Goal: Task Accomplishment & Management: Manage account settings

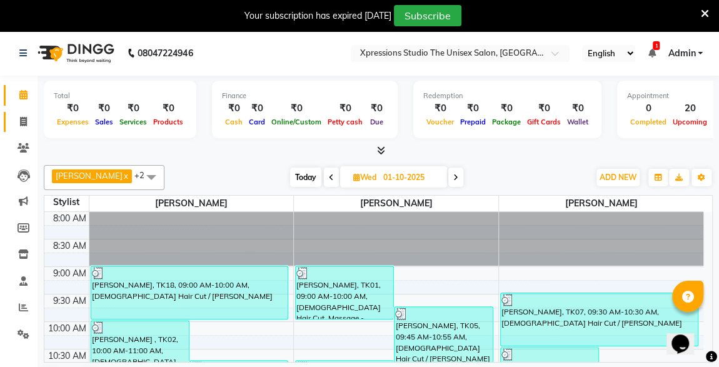
click at [24, 124] on icon at bounding box center [23, 121] width 7 height 9
click at [28, 125] on span at bounding box center [24, 122] width 22 height 14
select select "service"
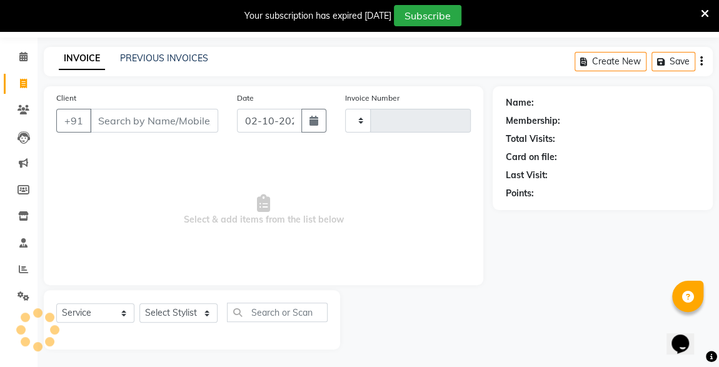
type input "5228"
select select "7003"
click at [184, 61] on link "PREVIOUS INVOICES" at bounding box center [164, 58] width 88 height 11
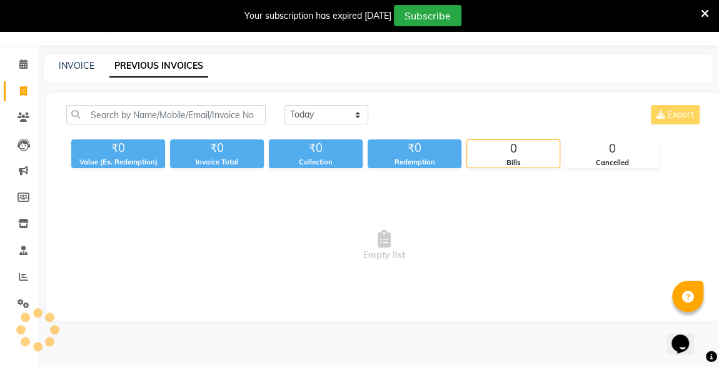
scroll to position [31, 0]
click at [344, 114] on select "[DATE] [DATE] Custom Range" at bounding box center [326, 114] width 84 height 19
select select "[DATE]"
click at [284, 105] on select "[DATE] [DATE] Custom Range" at bounding box center [326, 114] width 84 height 19
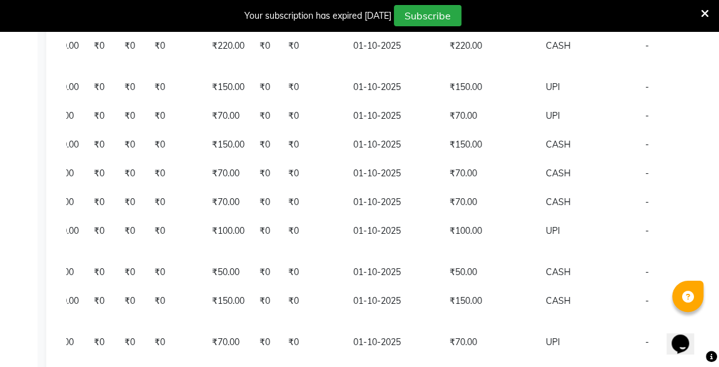
scroll to position [702, 0]
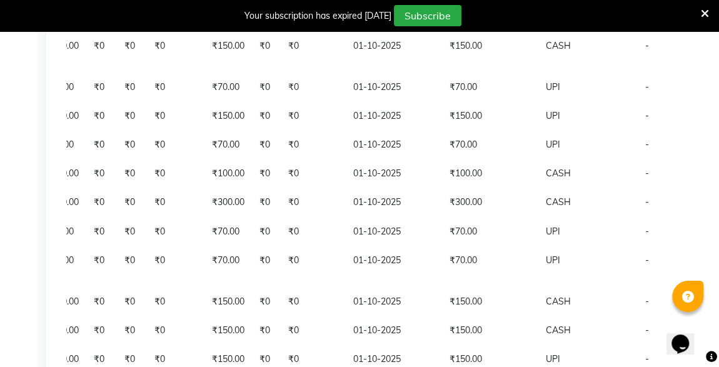
scroll to position [959, 0]
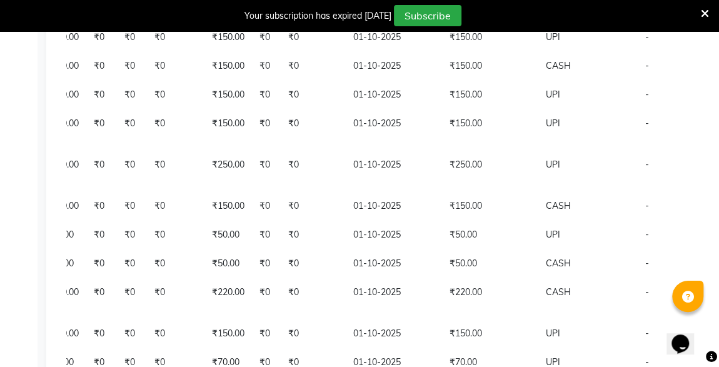
scroll to position [418, 0]
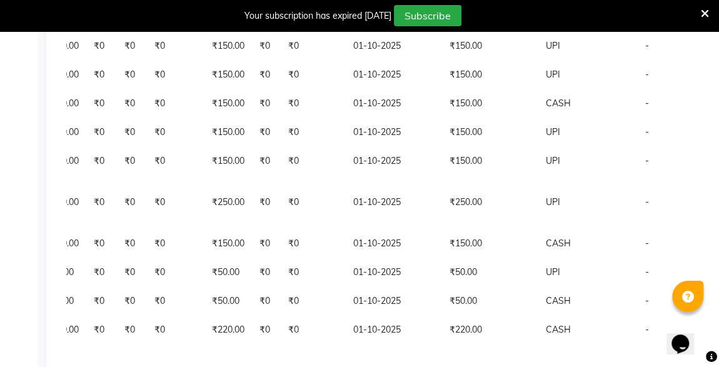
click at [706, 12] on icon at bounding box center [705, 13] width 8 height 11
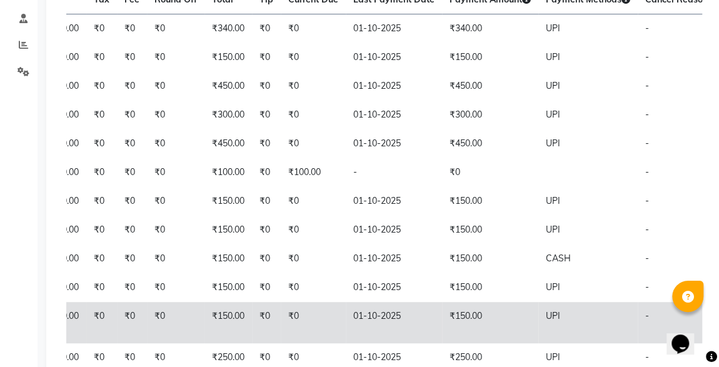
scroll to position [0, 0]
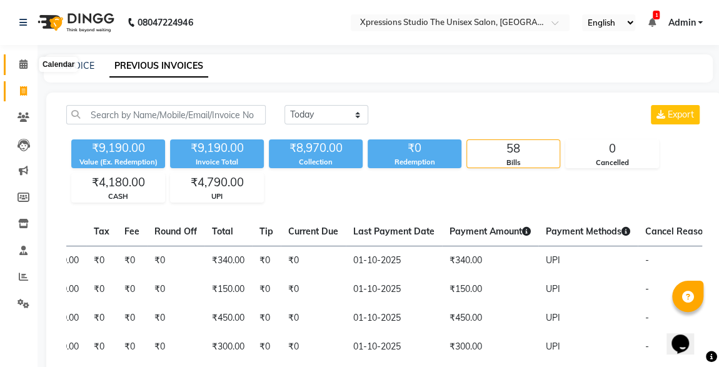
click at [22, 66] on icon at bounding box center [23, 63] width 8 height 9
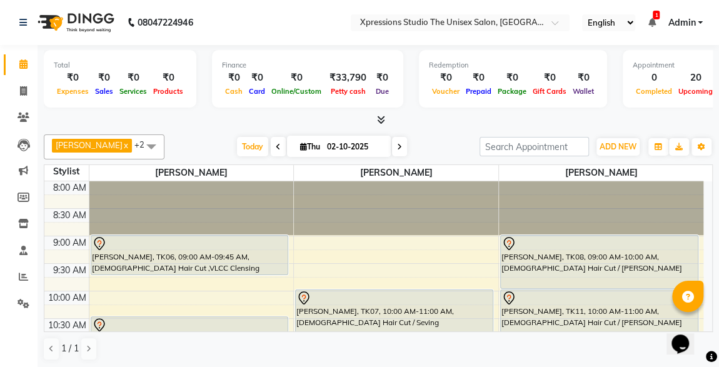
click at [543, 273] on div "RAJ NIHALANI, TK08, 09:00 AM-10:00 AM, Male Hair Cut / Beard" at bounding box center [599, 262] width 197 height 53
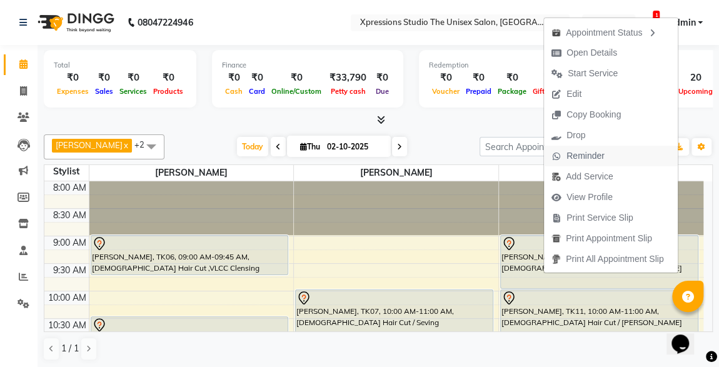
click at [577, 154] on span "Reminder" at bounding box center [585, 155] width 38 height 13
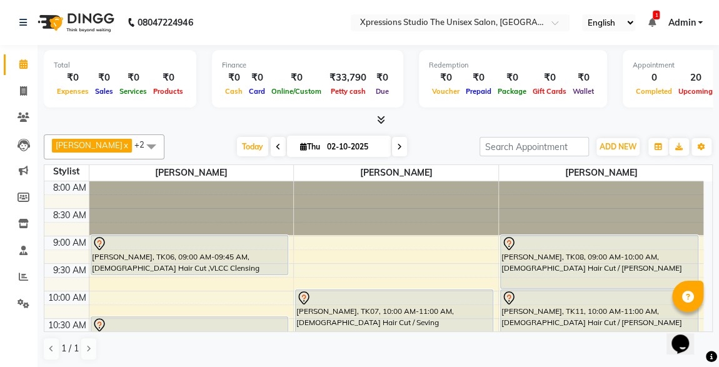
click at [577, 154] on input "search" at bounding box center [534, 146] width 109 height 19
click at [526, 306] on div "ROHAN SAGARE, TK11, 10:00 AM-11:00 AM, Male Hair Cut / Beard" at bounding box center [599, 316] width 197 height 52
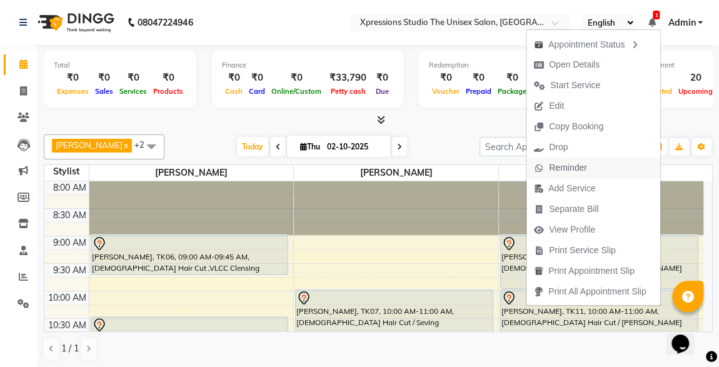
click at [548, 169] on span "Reminder" at bounding box center [560, 168] width 68 height 21
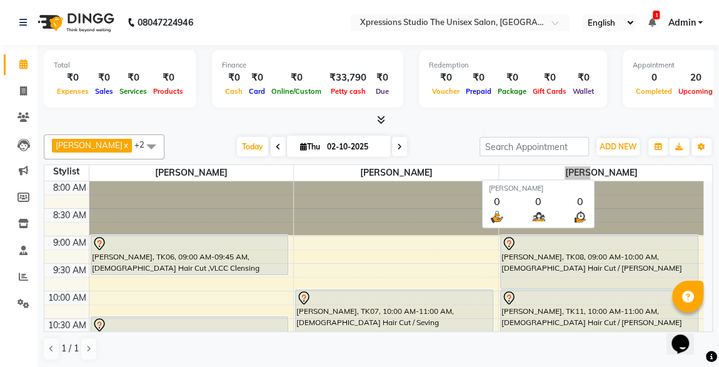
click at [548, 169] on span "[PERSON_NAME]" at bounding box center [601, 173] width 204 height 16
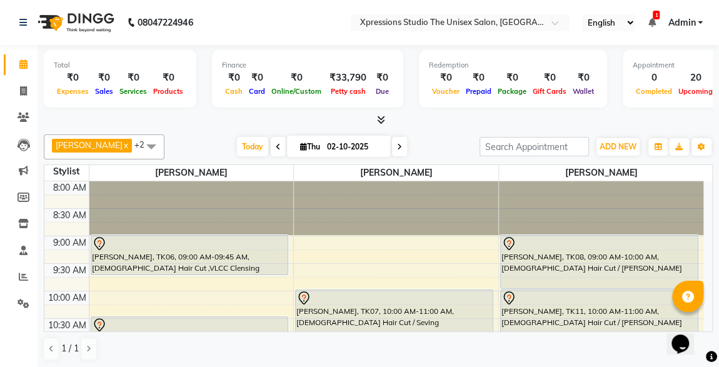
click at [390, 305] on div "KAMAL NAINANI, TK07, 10:00 AM-11:00 AM, Male Hair Cut / Seving" at bounding box center [394, 316] width 197 height 52
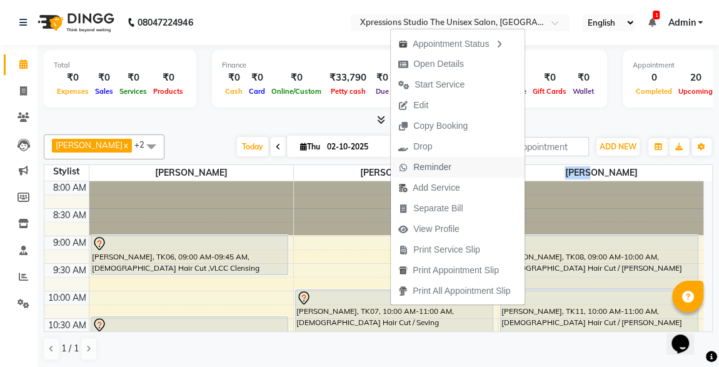
click at [416, 163] on span "Reminder" at bounding box center [432, 167] width 38 height 13
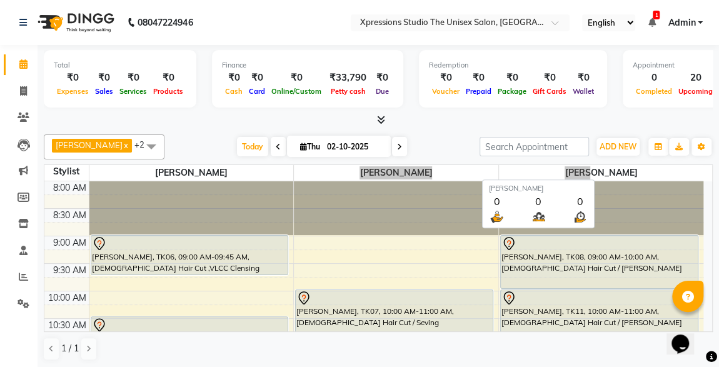
click at [416, 165] on span "[PERSON_NAME]" at bounding box center [396, 173] width 204 height 16
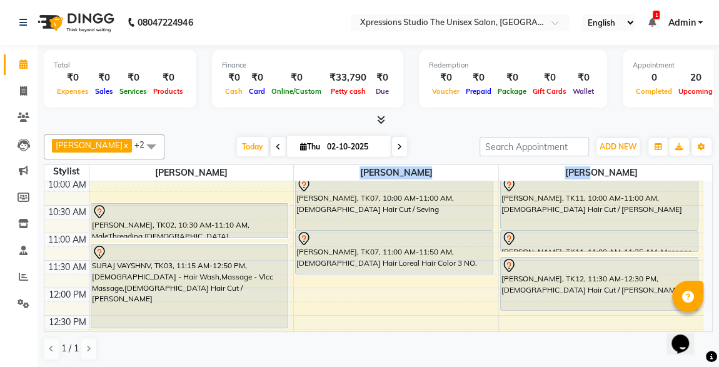
scroll to position [113, 0]
click at [201, 211] on div at bounding box center [190, 211] width 196 height 15
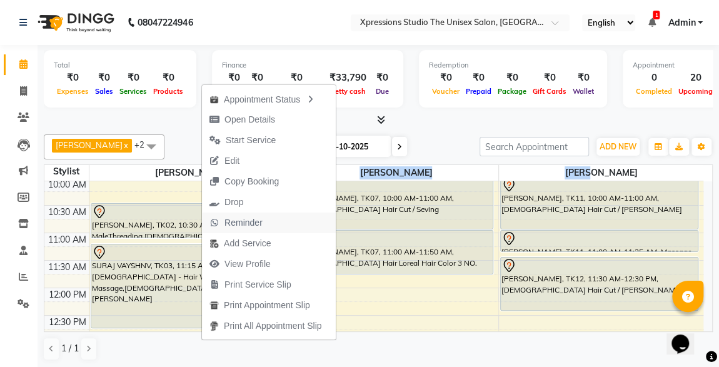
click at [227, 219] on span "Reminder" at bounding box center [243, 222] width 38 height 13
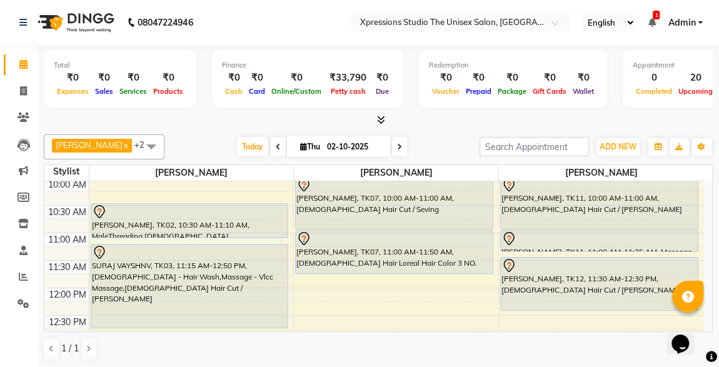
click at [227, 219] on div "Harshal Bhokre, TK02, 10:30 AM-11:10 AM, MaleThreading,Male Beard" at bounding box center [189, 221] width 197 height 34
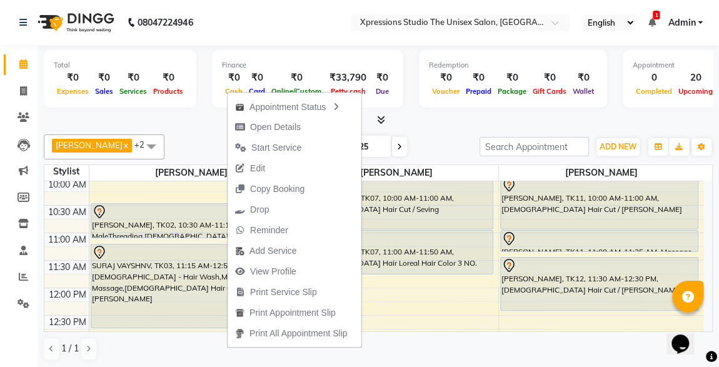
click at [199, 272] on div "SURAJ VAYSHNV, TK03, 11:15 AM-12:50 PM, Male - Hair Wash,Massage - Vlcc Massage…" at bounding box center [189, 285] width 197 height 83
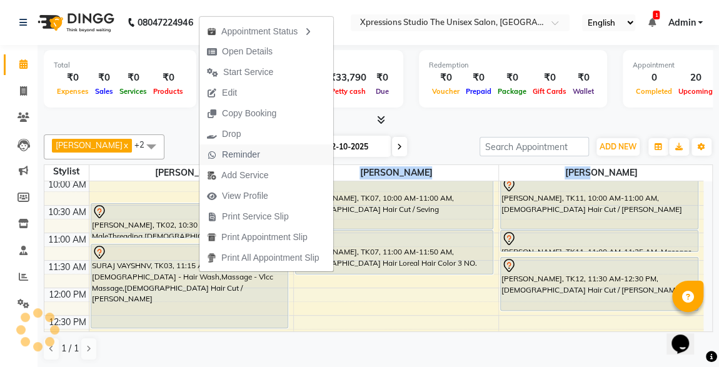
click at [234, 149] on span "Reminder" at bounding box center [241, 154] width 38 height 13
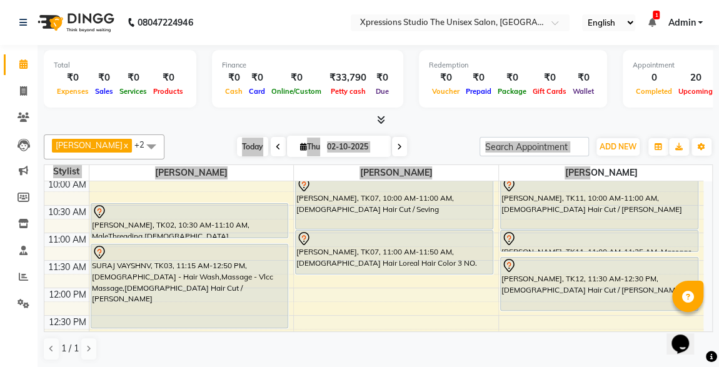
click at [237, 149] on span "Today" at bounding box center [252, 146] width 31 height 19
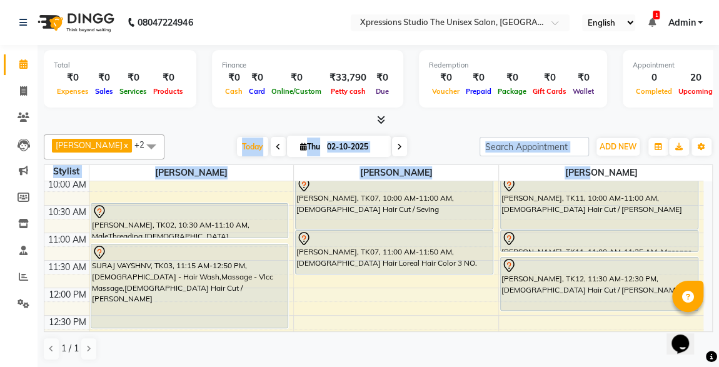
scroll to position [136, 0]
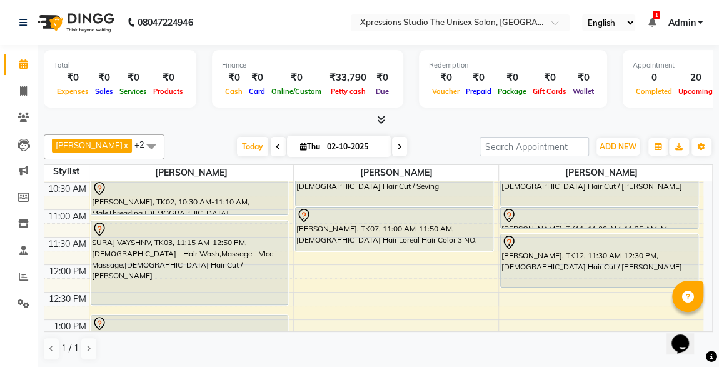
click at [561, 260] on div "Sanket baburao, TK12, 11:30 AM-12:30 PM, Male Hair Cut / Beard" at bounding box center [599, 260] width 197 height 53
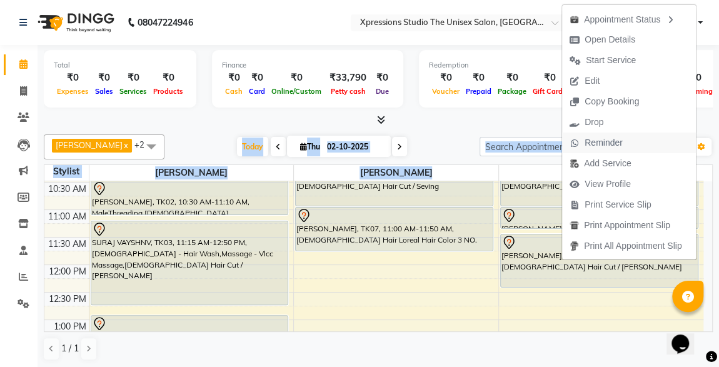
click at [590, 142] on span "Reminder" at bounding box center [604, 142] width 38 height 13
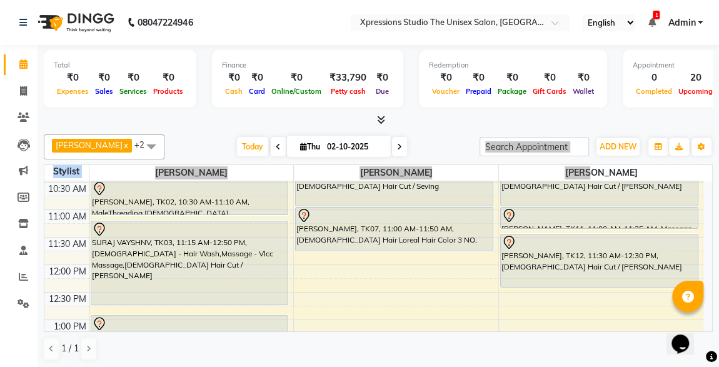
click at [590, 142] on div "ADD NEW Toggle Dropdown Add Appointment Add Invoice Add Expense Add Attendance …" at bounding box center [596, 147] width 233 height 20
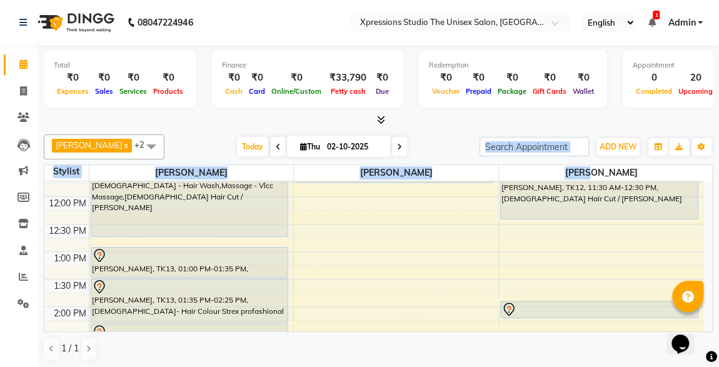
scroll to position [234, 0]
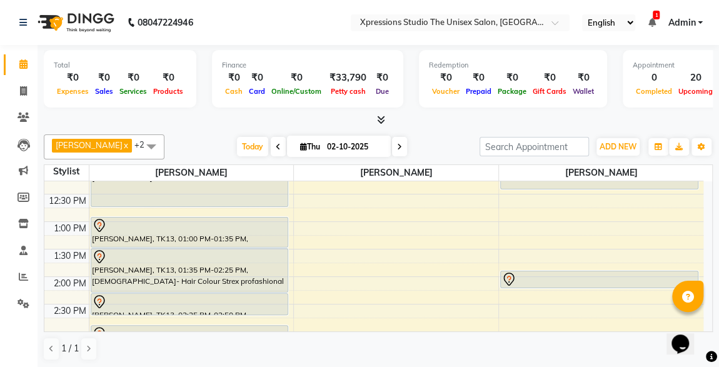
click at [193, 229] on div at bounding box center [190, 225] width 196 height 15
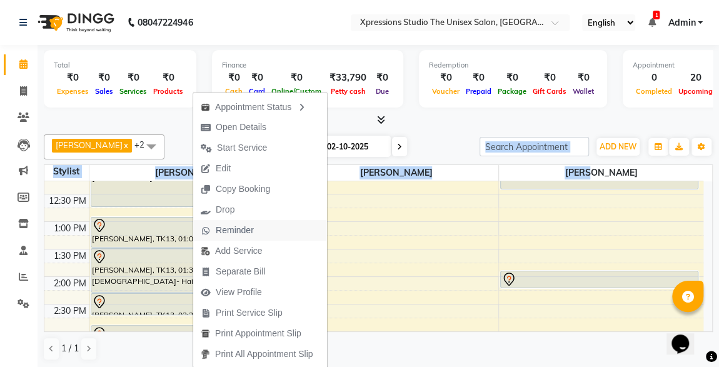
click at [219, 233] on span "Reminder" at bounding box center [235, 230] width 38 height 13
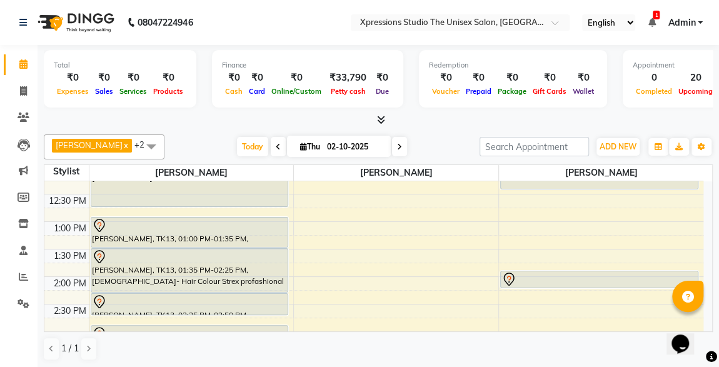
click at [219, 233] on div "Chandrashekhar patil, TK13, 01:00 PM-01:35 PM, Male Hair Cut" at bounding box center [189, 232] width 197 height 29
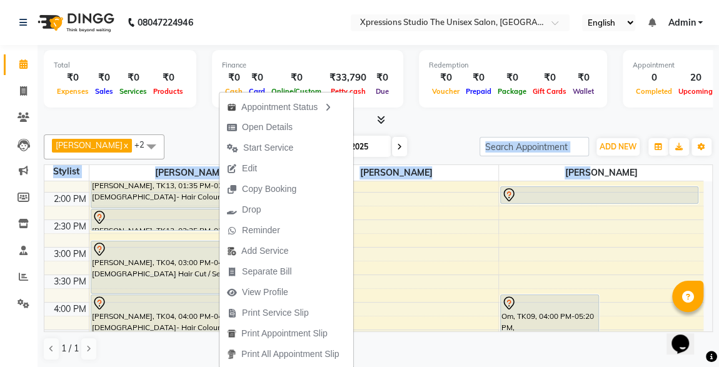
scroll to position [326, 0]
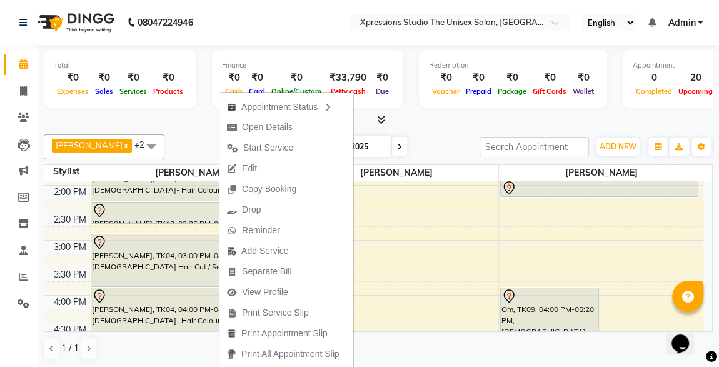
click at [211, 268] on div "VINOD PARKH, TK04, 03:00 PM-04:00 PM, Male Hair Cut / Seving" at bounding box center [189, 260] width 197 height 52
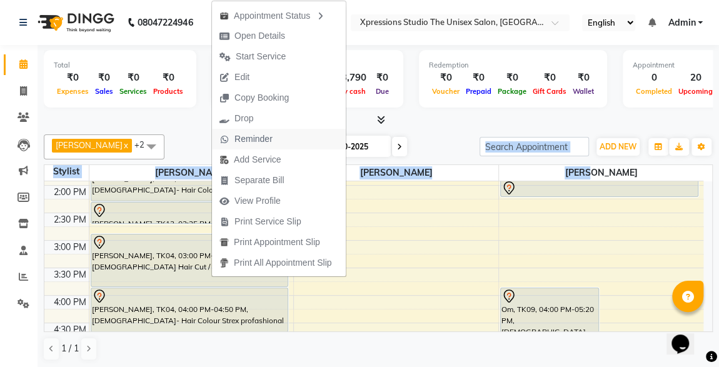
click at [233, 136] on span "Reminder" at bounding box center [246, 139] width 68 height 21
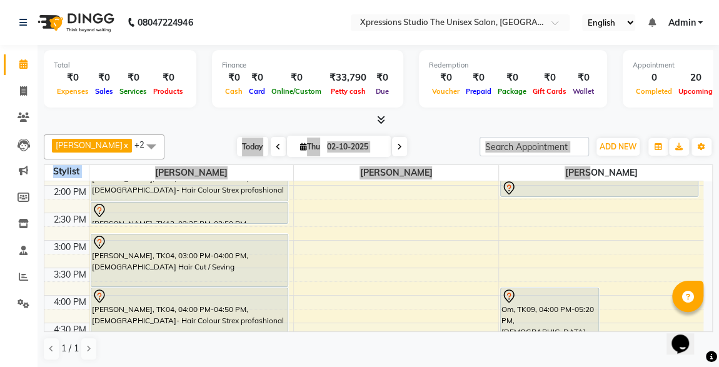
click at [233, 136] on div "ADESH RAUT x ROSHAN TANDULKAR x ROHAN BABHULKAR x +2 UnSelect All ADESH RAUT RO…" at bounding box center [378, 146] width 669 height 25
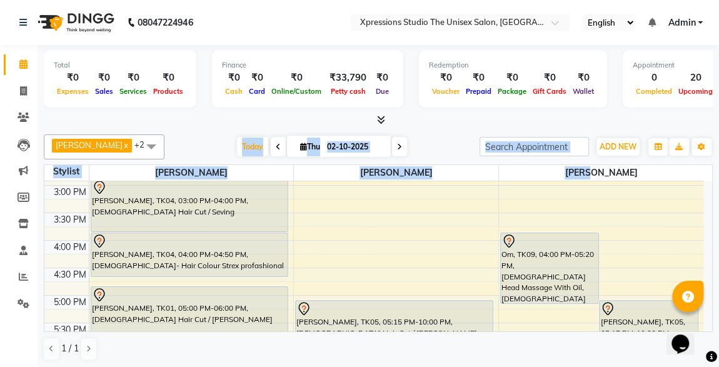
scroll to position [394, 0]
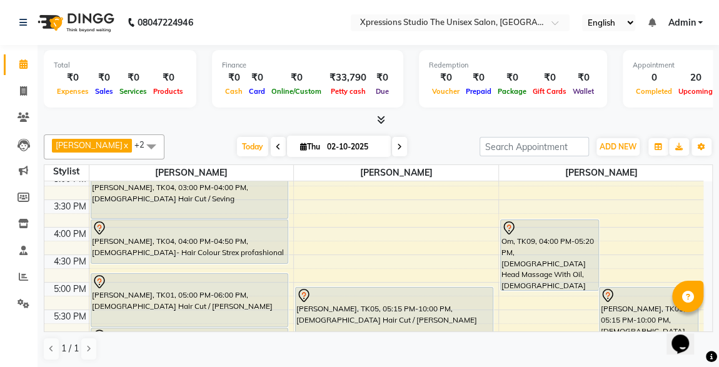
click at [547, 244] on div "Om, TK09, 04:00 PM-05:20 PM, Male Head Massage With Oil,Male Hair Cut / Beard" at bounding box center [550, 255] width 98 height 70
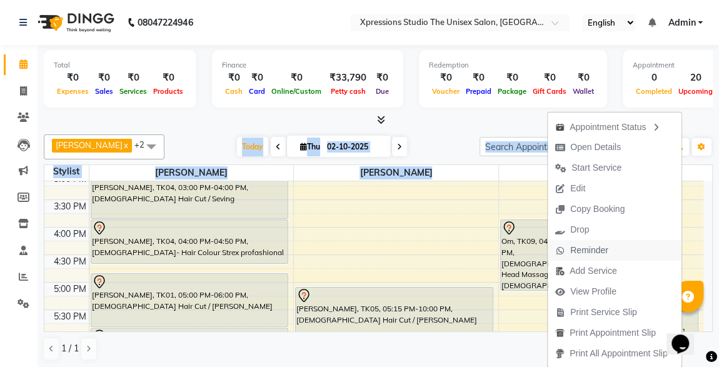
click at [570, 249] on span "Reminder" at bounding box center [589, 250] width 38 height 13
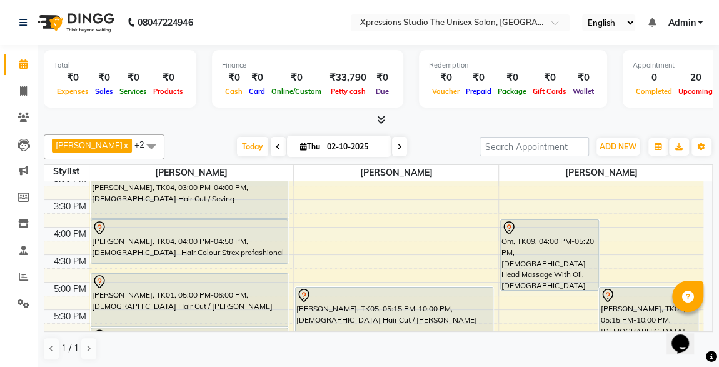
click at [570, 249] on div "Om, TK09, 04:00 PM-05:20 PM, Male Head Massage With Oil,Male Hair Cut / Beard" at bounding box center [550, 255] width 98 height 70
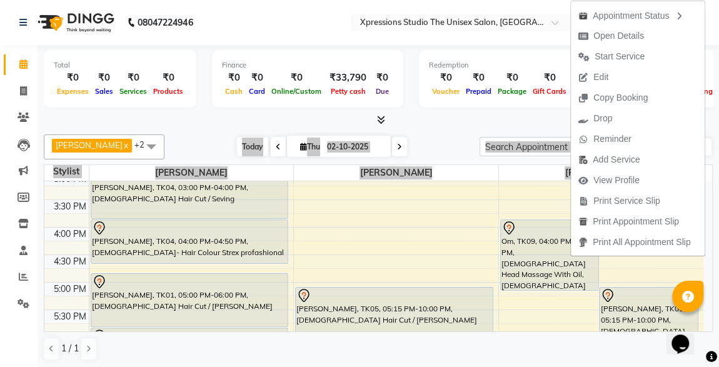
click at [701, 322] on div "Opens Chat This icon Opens the chat window." at bounding box center [686, 322] width 30 height 0
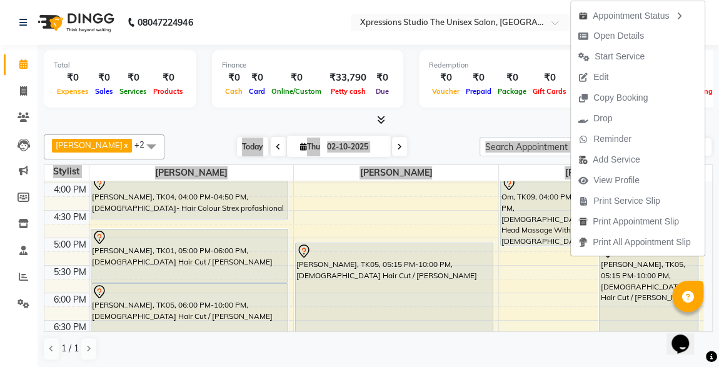
scroll to position [440, 0]
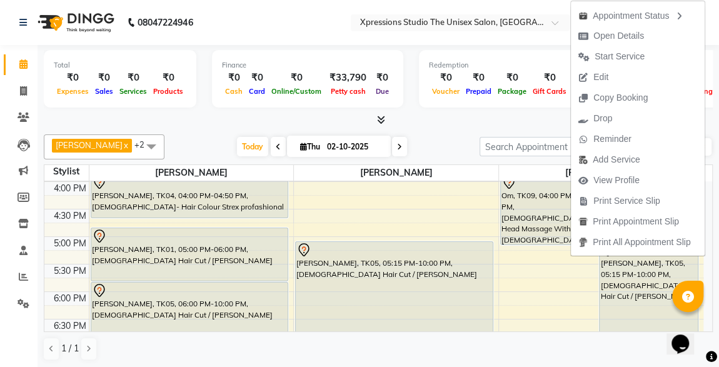
click at [158, 256] on div "MAYUR CHANDKAI, TK01, 05:00 PM-06:00 PM, Male Hair Cut / Beard" at bounding box center [189, 254] width 197 height 53
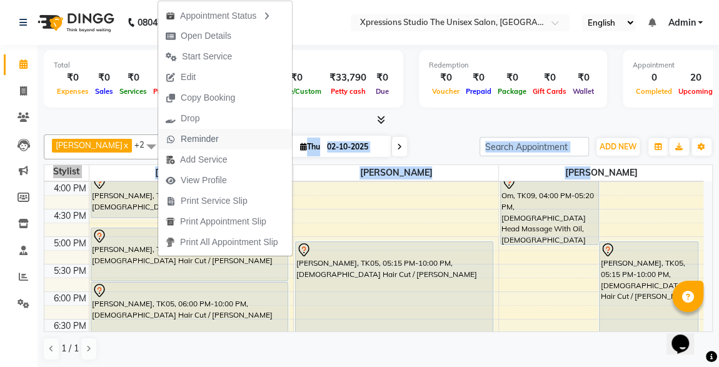
click at [188, 143] on span "Reminder" at bounding box center [200, 139] width 38 height 13
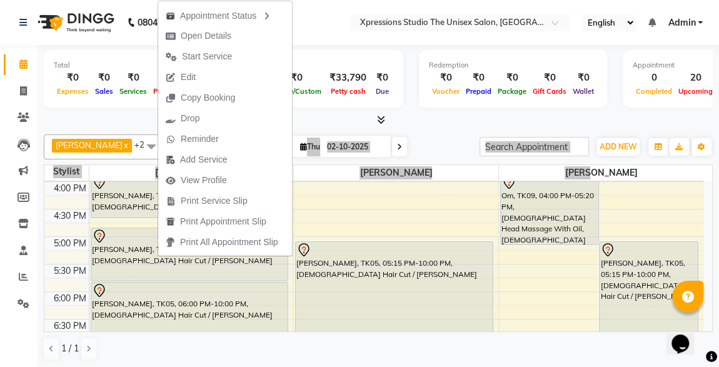
click at [188, 143] on div "Today Thu 02-10-2025" at bounding box center [322, 147] width 303 height 19
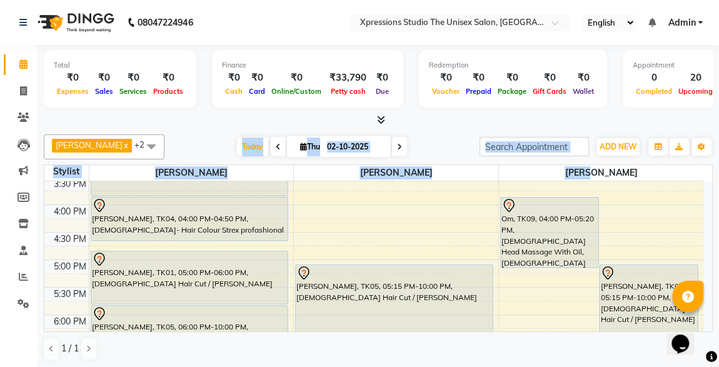
scroll to position [394, 0]
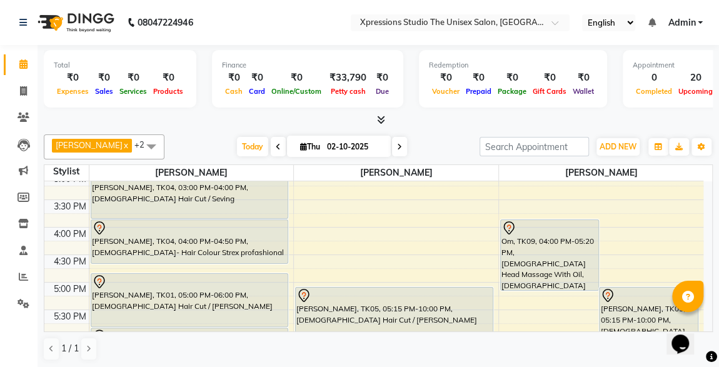
click at [214, 109] on div "Total ₹0 Expenses ₹0 Sales ₹0 Services ₹0 Products Finance ₹0 Cash ₹0 Card ₹0 O…" at bounding box center [378, 80] width 669 height 61
click at [272, 144] on span at bounding box center [278, 146] width 15 height 19
type input "01-10-2025"
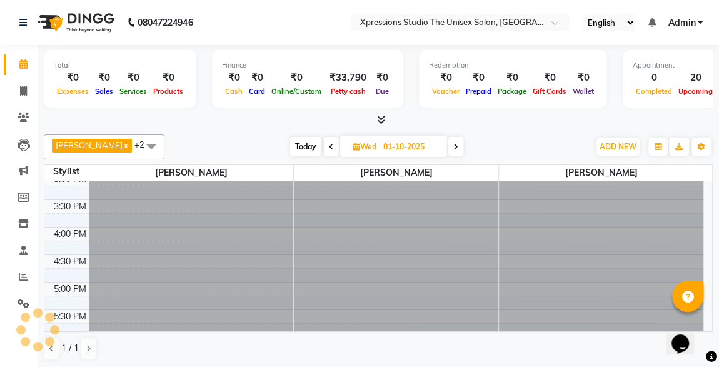
scroll to position [0, 0]
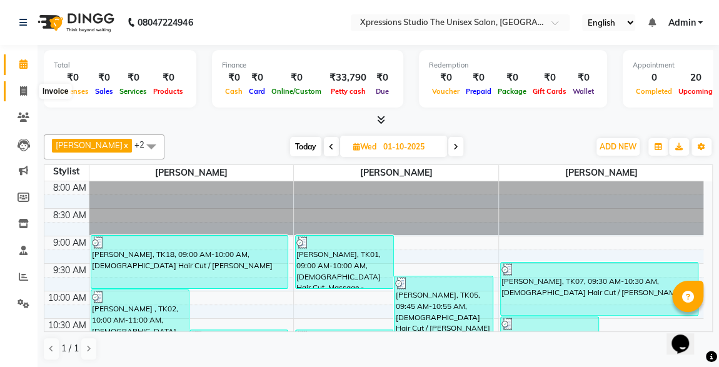
click at [20, 91] on icon at bounding box center [23, 90] width 7 height 9
select select "7003"
select select "service"
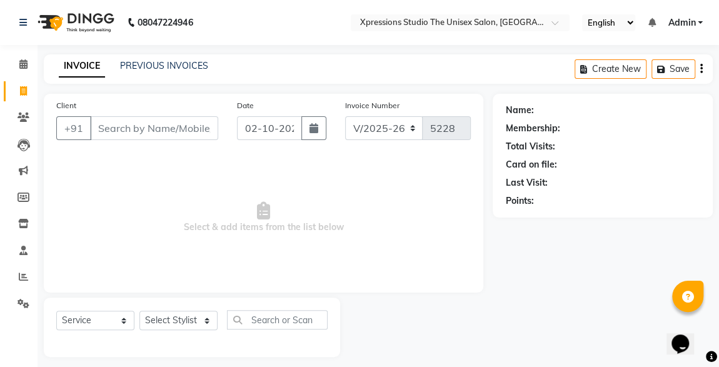
click at [127, 133] on input "Client" at bounding box center [154, 128] width 128 height 24
type input "g"
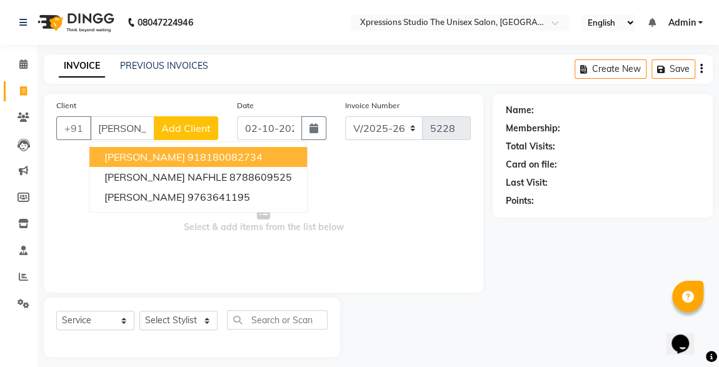
click at [146, 154] on span "Soham Jaiswal" at bounding box center [144, 157] width 81 height 13
type input "8180082734"
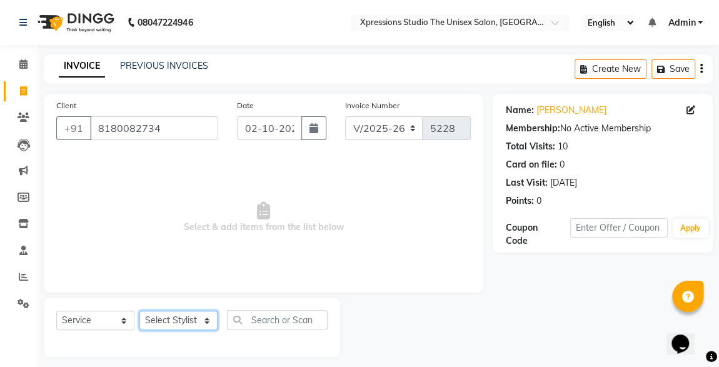
drag, startPoint x: 167, startPoint y: 323, endPoint x: 186, endPoint y: 308, distance: 24.1
click at [186, 308] on div "Select Service Product Membership Package Voucher Prepaid Gift Card Select Styl…" at bounding box center [192, 327] width 296 height 59
select select "57587"
click at [139, 311] on select "Select Stylist ADESH RAUT ROHAN BABHULKAR ROSHAN TANDULKAR" at bounding box center [178, 320] width 78 height 19
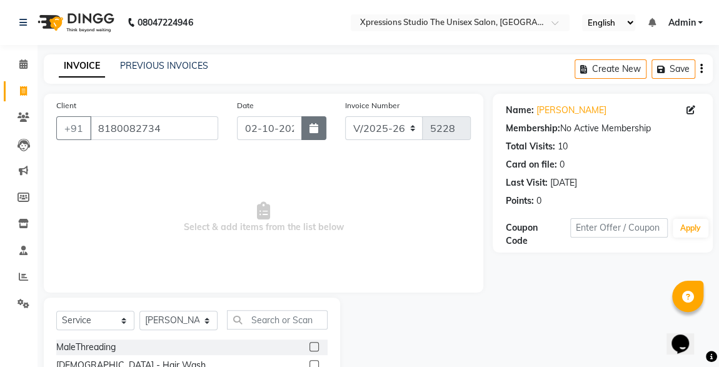
click at [318, 129] on icon "button" at bounding box center [313, 128] width 9 height 10
select select "10"
select select "2025"
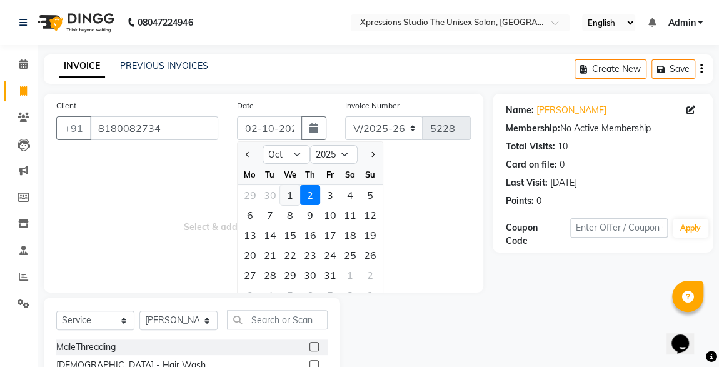
click at [287, 198] on div "1" at bounding box center [290, 195] width 20 height 20
type input "01-10-2025"
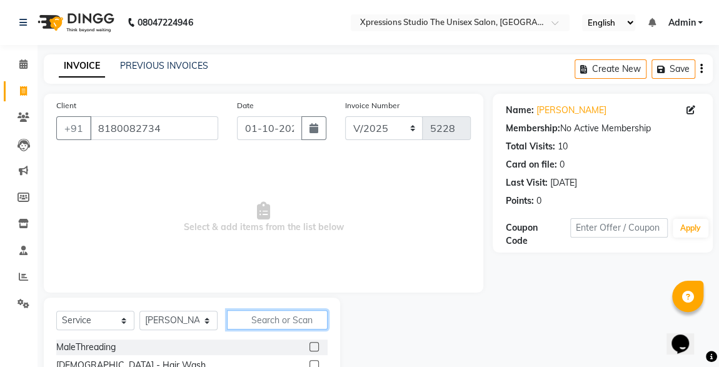
click at [261, 313] on input "text" at bounding box center [277, 319] width 101 height 19
click at [275, 320] on input "text" at bounding box center [277, 319] width 101 height 19
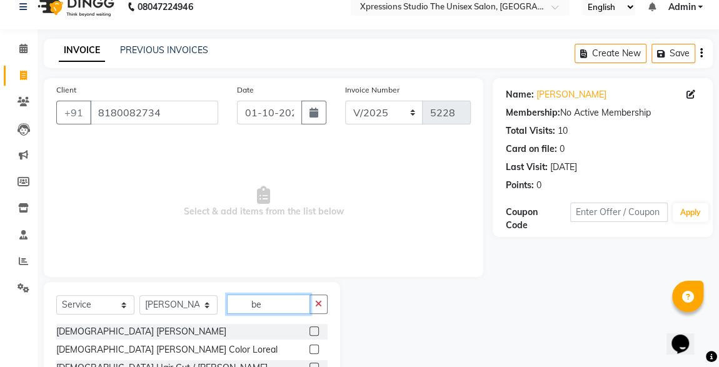
scroll to position [38, 0]
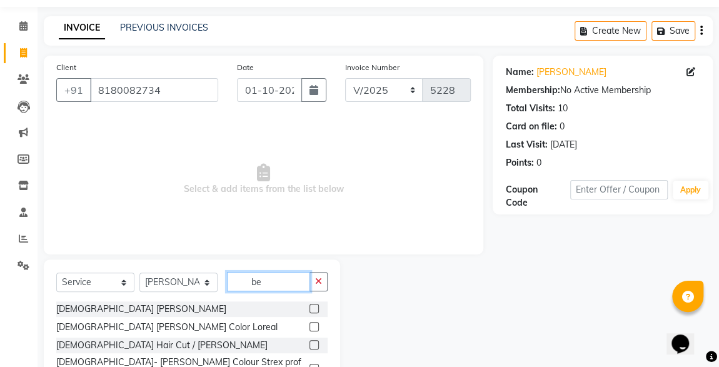
type input "be"
click at [309, 344] on label at bounding box center [313, 344] width 9 height 9
click at [309, 344] on input "checkbox" at bounding box center [313, 345] width 8 height 8
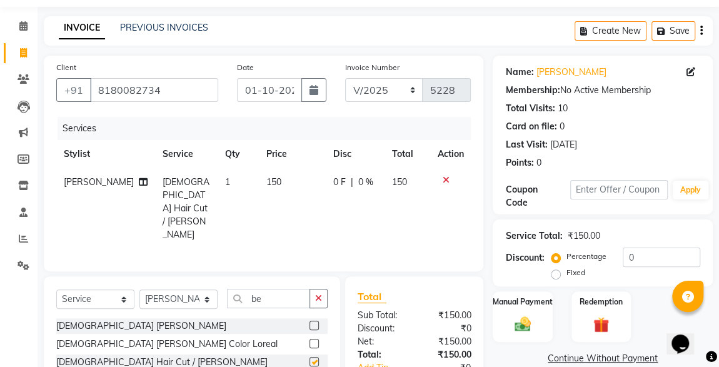
checkbox input "false"
click at [270, 289] on input "be" at bounding box center [268, 298] width 83 height 19
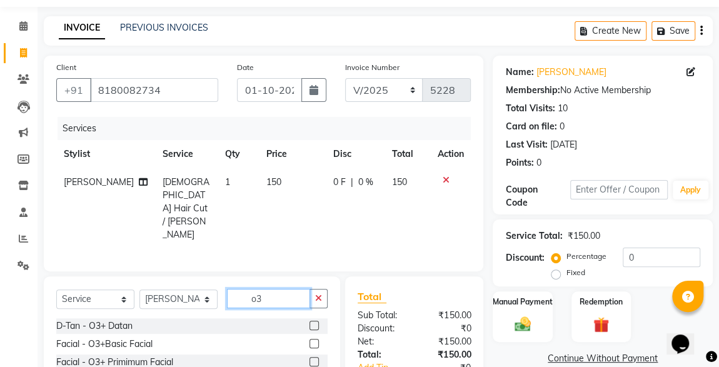
type input "o3"
click at [314, 321] on label at bounding box center [313, 325] width 9 height 9
click at [314, 322] on input "checkbox" at bounding box center [313, 326] width 8 height 8
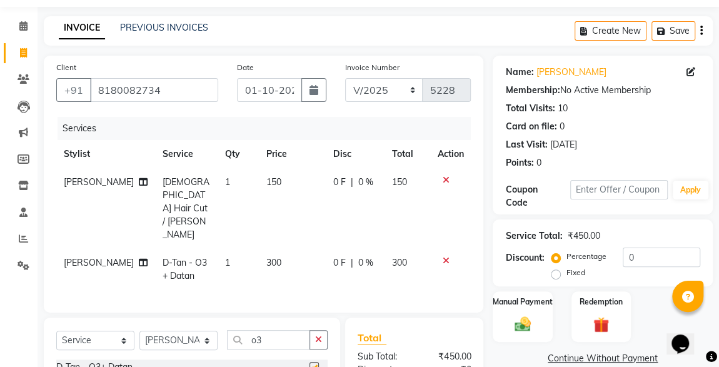
checkbox input "false"
click at [522, 319] on img at bounding box center [522, 323] width 27 height 19
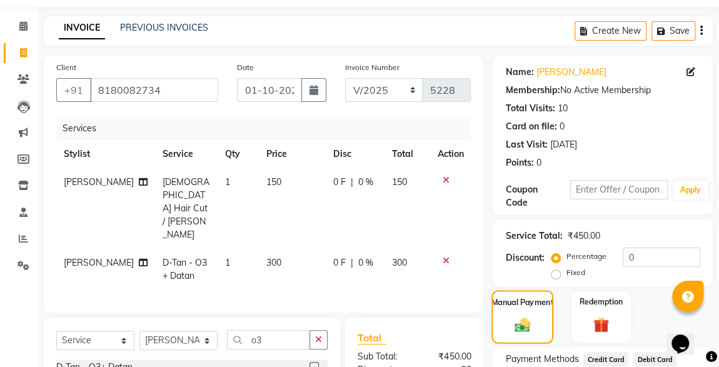
scroll to position [137, 0]
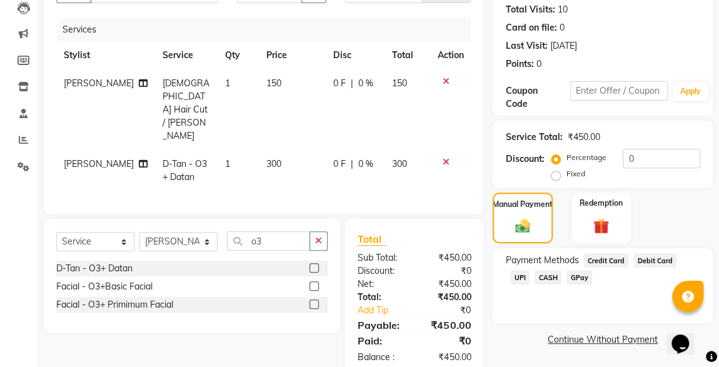
click at [530, 270] on span "UPI" at bounding box center [519, 277] width 19 height 14
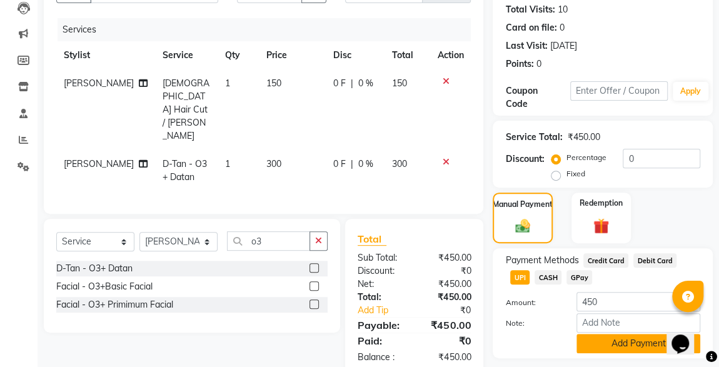
click at [630, 347] on button "Add Payment" at bounding box center [638, 343] width 124 height 19
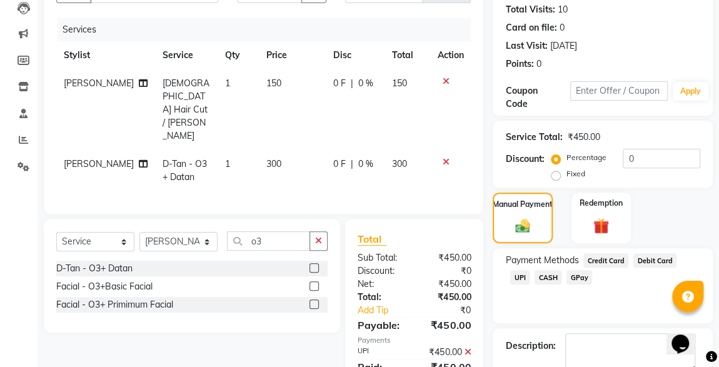
scroll to position [206, 0]
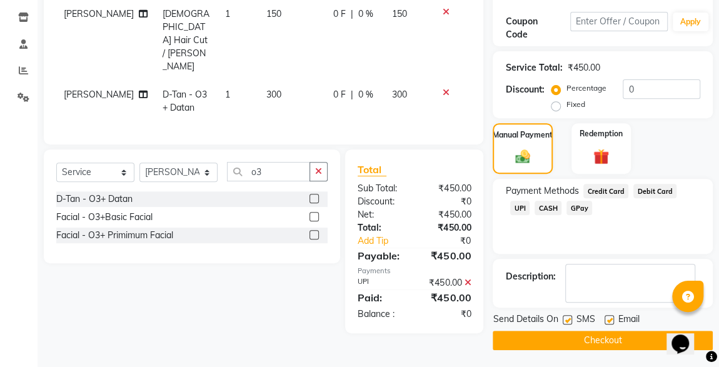
click at [568, 318] on label at bounding box center [567, 319] width 9 height 9
click at [568, 318] on input "checkbox" at bounding box center [567, 320] width 8 height 8
checkbox input "false"
click at [625, 344] on button "Checkout" at bounding box center [603, 340] width 220 height 19
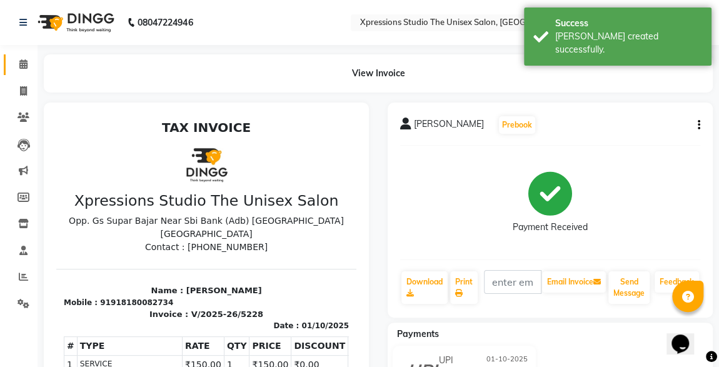
click at [23, 72] on link "Calendar" at bounding box center [19, 64] width 30 height 21
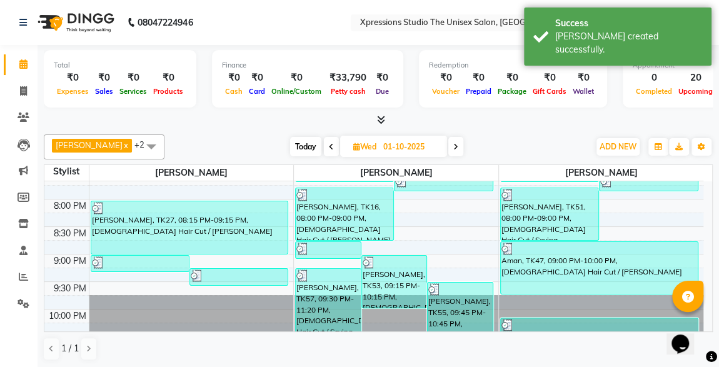
scroll to position [645, 0]
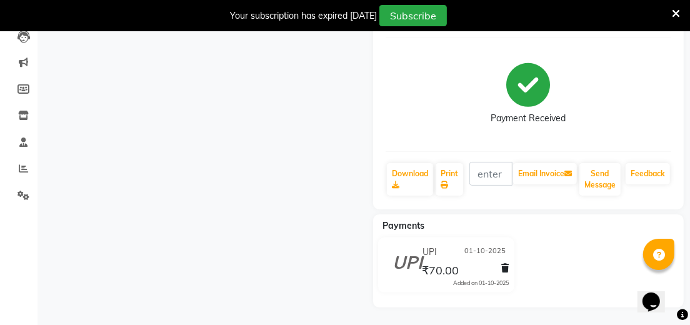
click at [506, 269] on icon at bounding box center [506, 268] width 8 height 9
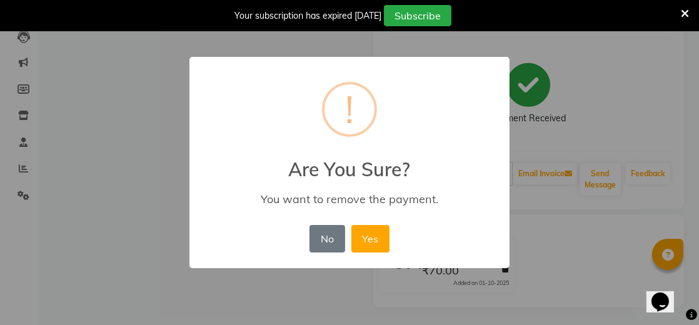
click at [554, 203] on div "× ! Are You Sure? You want to remove the payment. No No Yes" at bounding box center [349, 162] width 699 height 325
click at [328, 234] on button "No" at bounding box center [326, 239] width 35 height 28
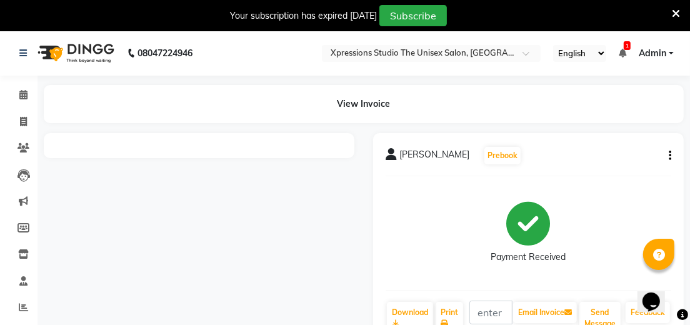
click at [670, 156] on icon "button" at bounding box center [670, 156] width 3 height 1
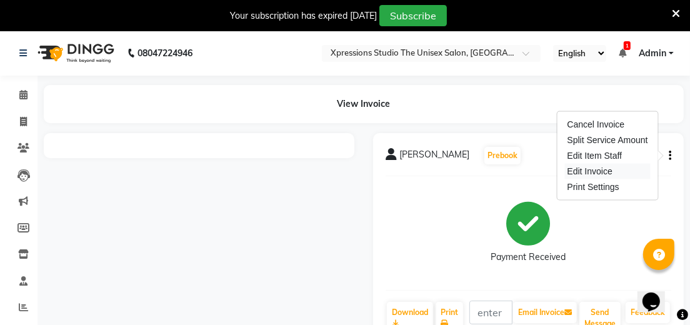
click at [583, 174] on div "Edit Invoice" at bounding box center [608, 172] width 86 height 16
select select "service"
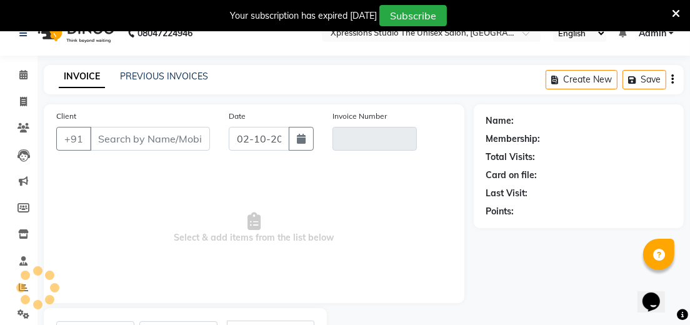
scroll to position [81, 0]
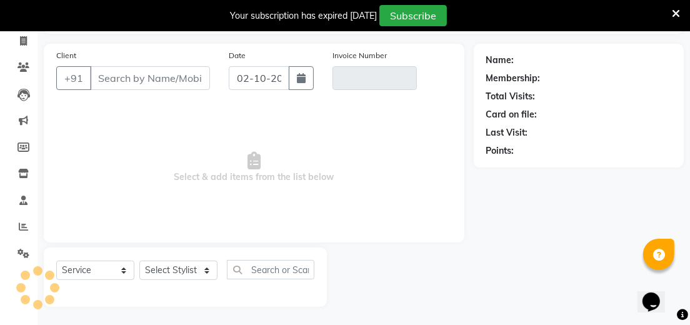
type input "8208478585"
type input "V/2025-26/5210"
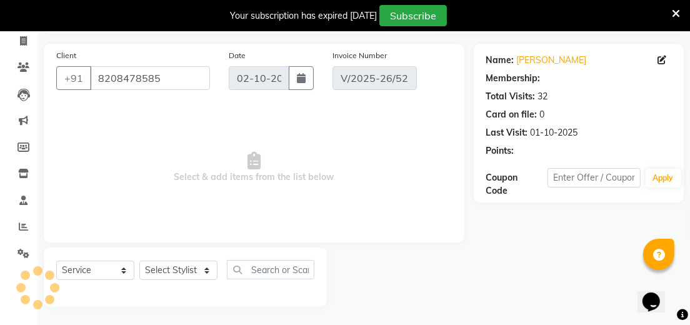
type input "01-10-2025"
select select "select"
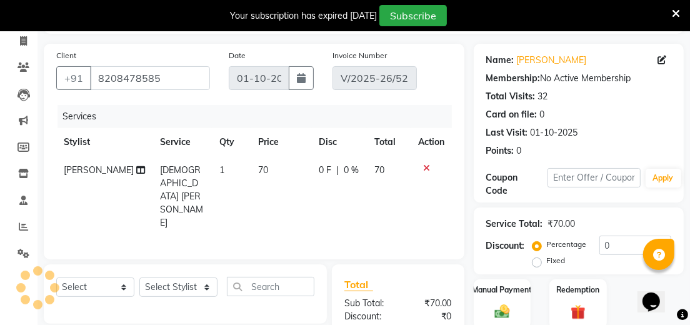
scroll to position [204, 0]
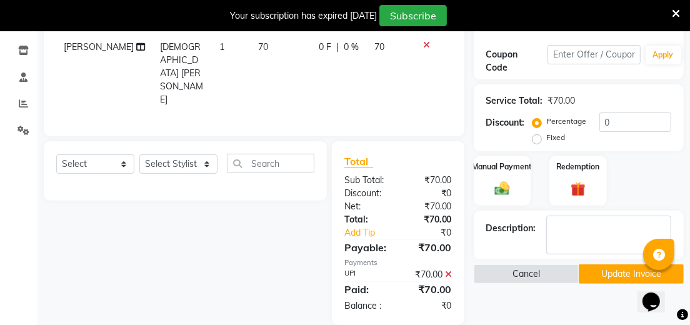
click at [449, 270] on icon at bounding box center [448, 274] width 7 height 9
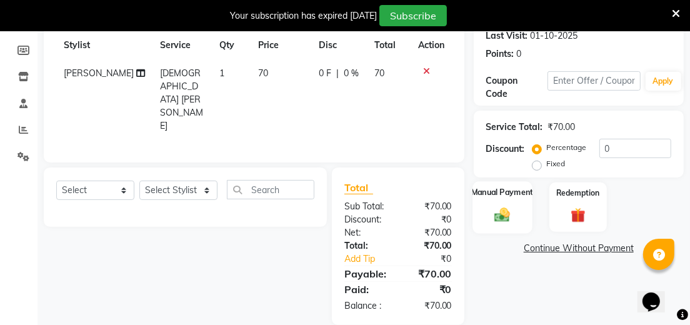
click at [498, 219] on img at bounding box center [502, 215] width 25 height 18
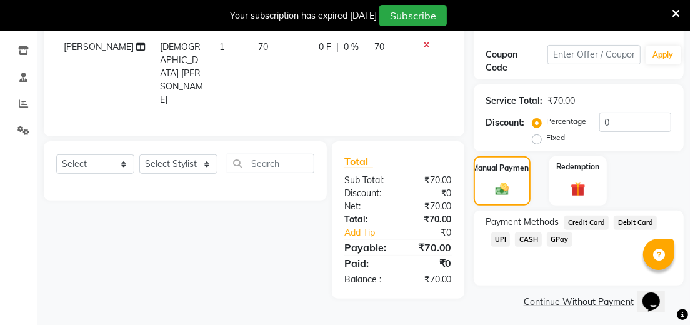
click at [529, 241] on span "CASH" at bounding box center [528, 240] width 27 height 14
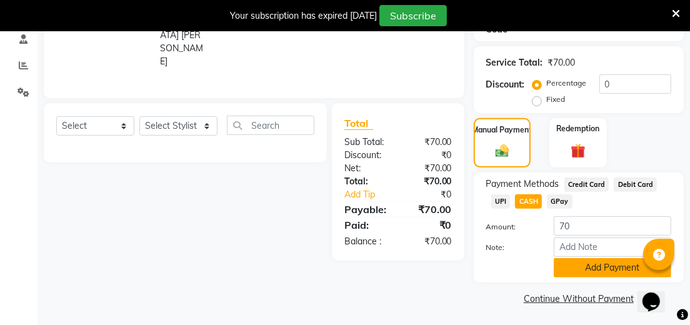
click at [612, 270] on button "Add Payment" at bounding box center [613, 267] width 118 height 19
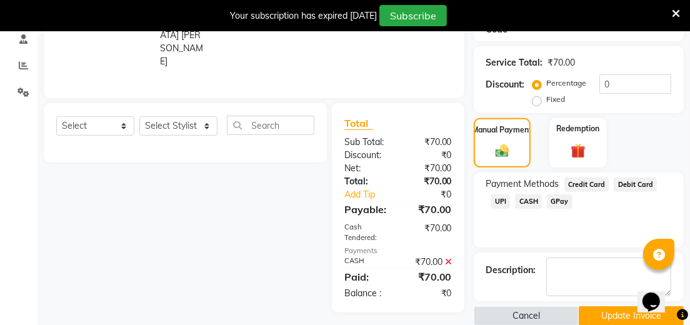
scroll to position [259, 0]
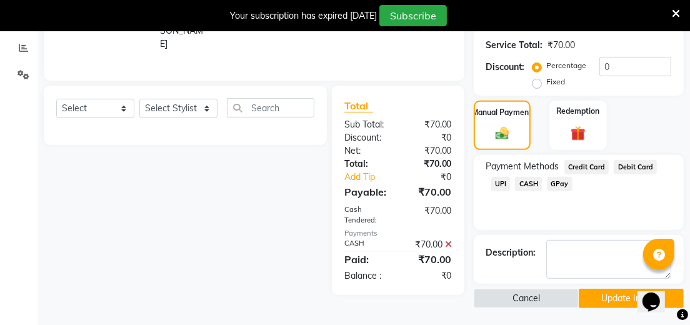
click at [618, 302] on button "Update Invoice" at bounding box center [631, 298] width 105 height 19
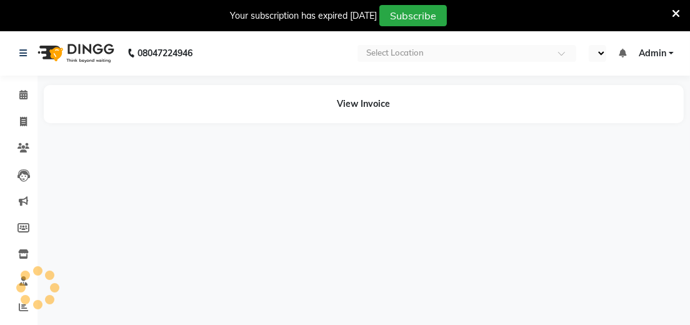
select select "en"
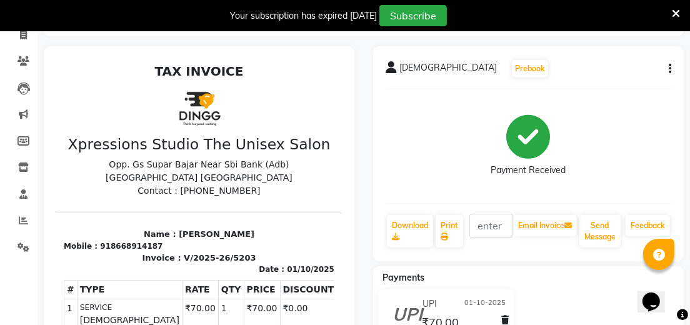
scroll to position [81, 0]
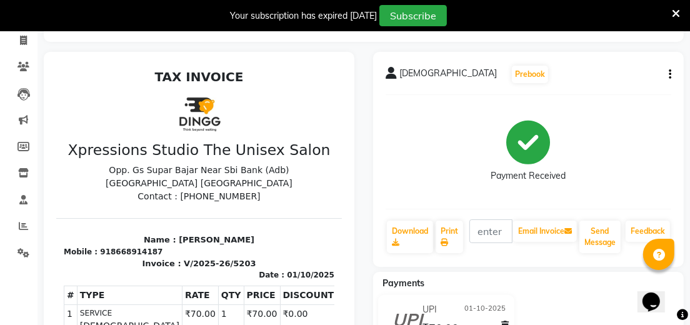
click at [670, 74] on icon "button" at bounding box center [670, 74] width 3 height 1
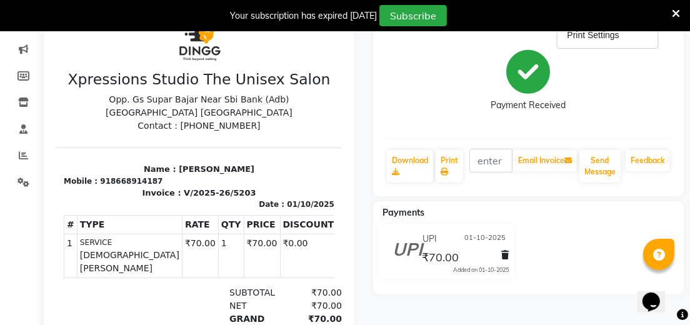
scroll to position [271, 0]
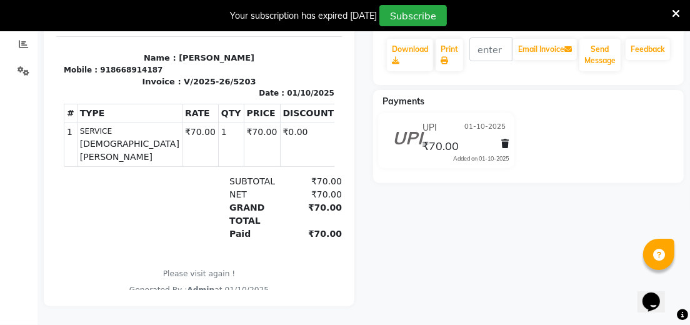
click at [586, 176] on div "Vaibhav Prebook Payment Received Download Print Email Invoice Send Message Feed…" at bounding box center [528, 88] width 329 height 436
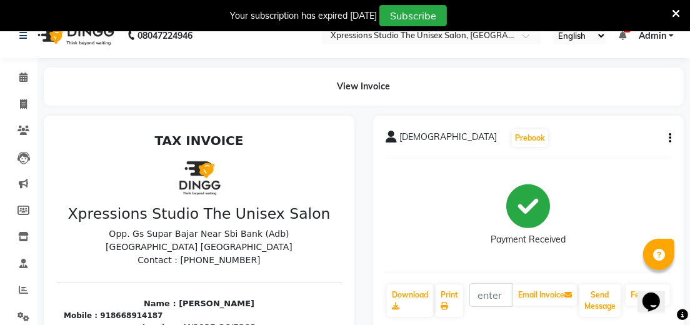
scroll to position [0, 0]
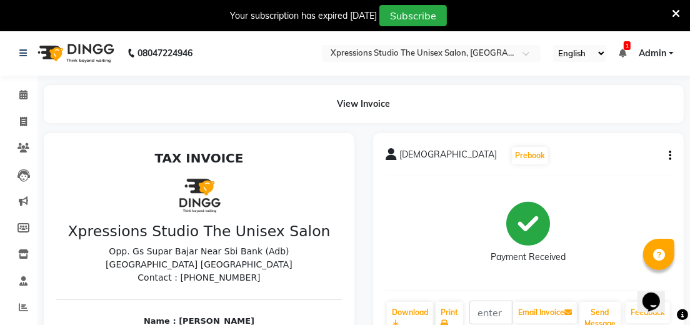
click at [683, 151] on div "Vaibhav Prebook Payment Received Download Print Email Invoice Send Message Feed…" at bounding box center [528, 240] width 311 height 215
click at [670, 156] on icon "button" at bounding box center [670, 156] width 3 height 1
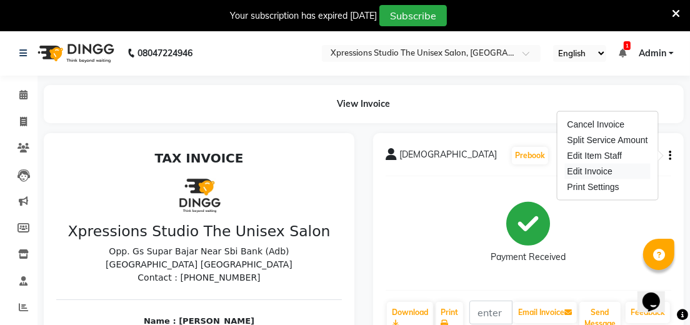
click at [598, 174] on div "Edit Invoice" at bounding box center [608, 172] width 86 height 16
select select "service"
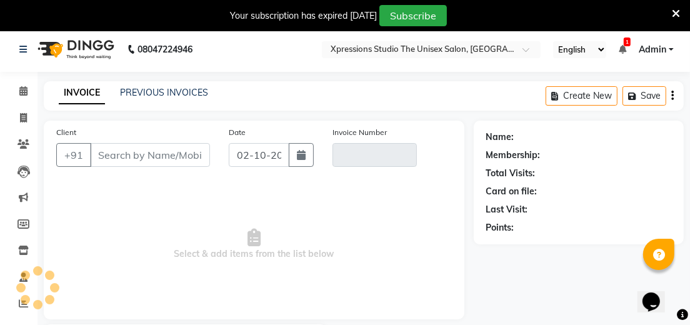
scroll to position [81, 0]
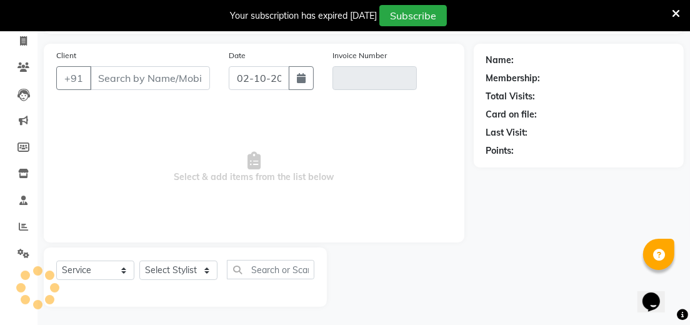
type input "8668914187"
type input "V/2025-26/5203"
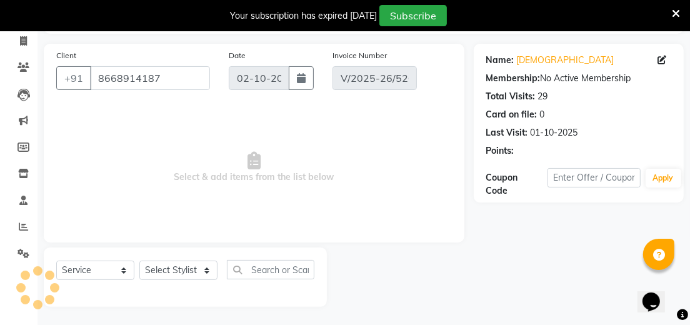
type input "01-10-2025"
select select "select"
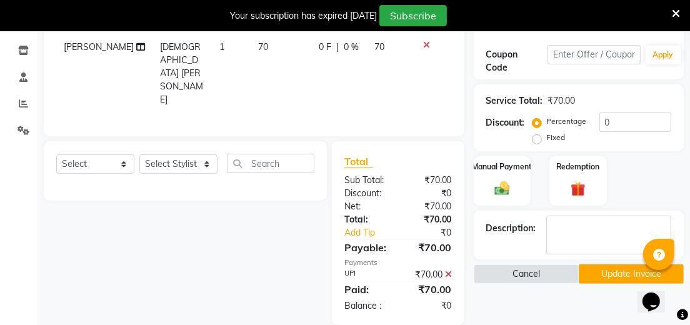
click at [450, 270] on icon at bounding box center [448, 274] width 7 height 9
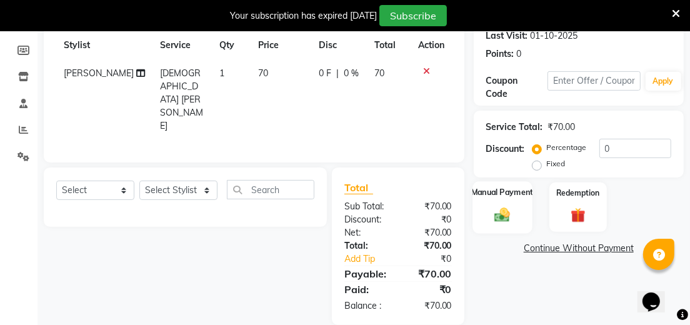
click at [521, 213] on div "Manual Payment" at bounding box center [502, 207] width 59 height 52
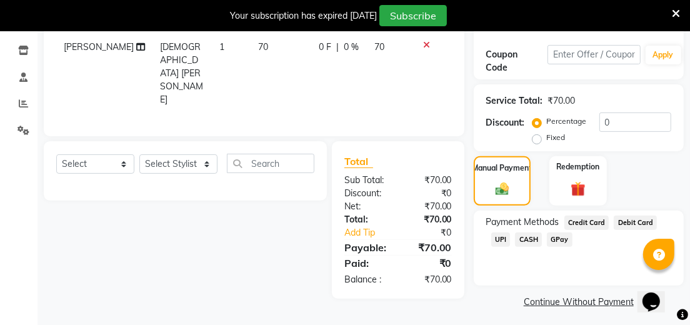
click at [506, 244] on span "UPI" at bounding box center [500, 240] width 19 height 14
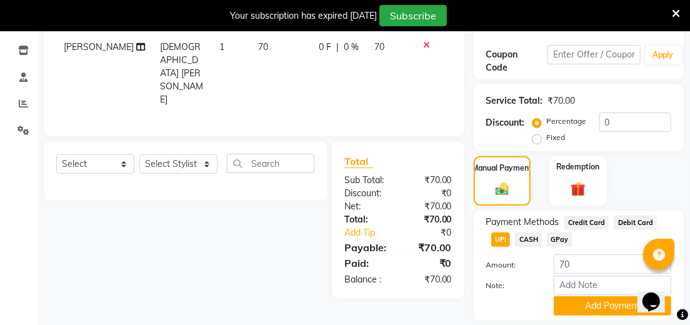
click at [527, 239] on span "CASH" at bounding box center [528, 240] width 27 height 14
click at [605, 309] on button "Add Payment" at bounding box center [613, 305] width 118 height 19
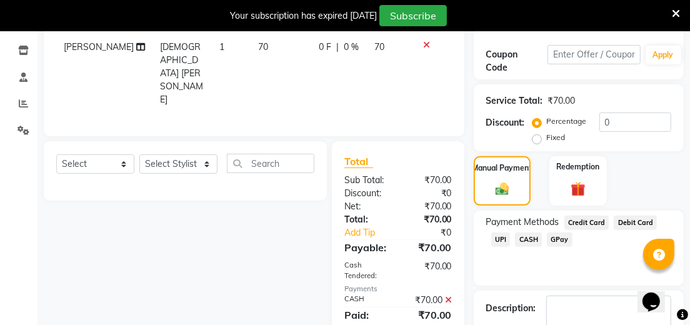
scroll to position [259, 0]
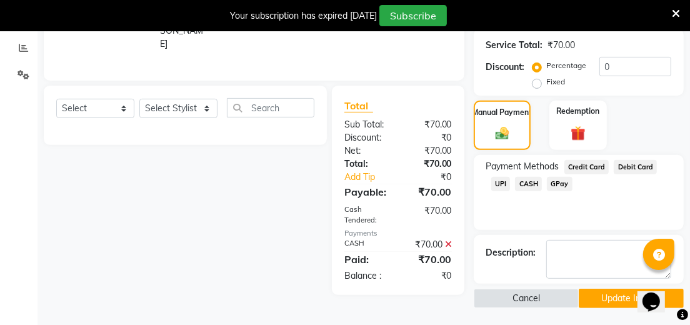
click at [616, 304] on button "Update Invoice" at bounding box center [631, 298] width 105 height 19
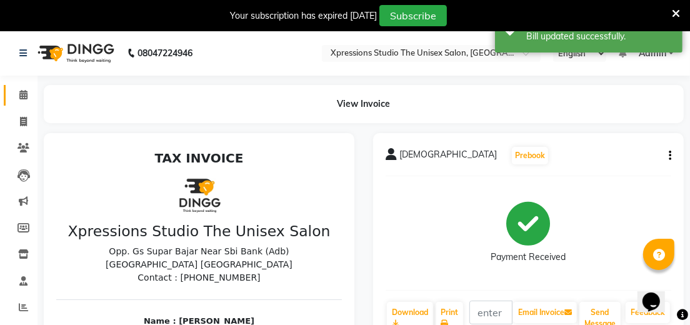
click at [23, 96] on icon at bounding box center [23, 94] width 8 height 9
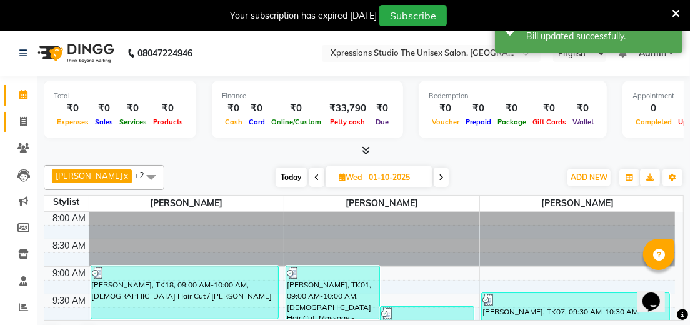
click at [33, 130] on link "Invoice" at bounding box center [19, 122] width 30 height 21
select select "7003"
select select "service"
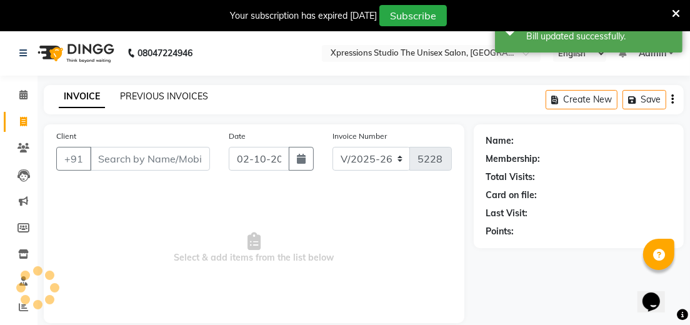
click at [195, 94] on link "PREVIOUS INVOICES" at bounding box center [164, 96] width 88 height 11
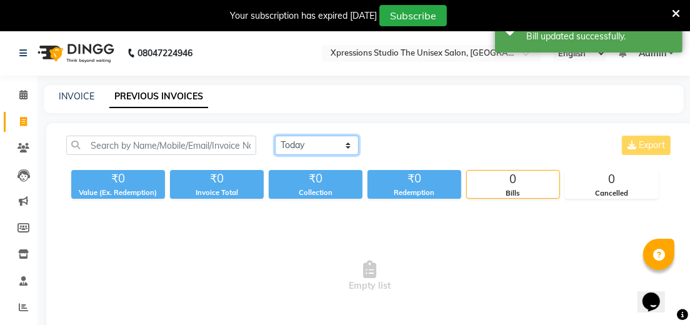
click at [327, 146] on select "[DATE] [DATE] Custom Range" at bounding box center [317, 145] width 84 height 19
select select "[DATE]"
click at [275, 136] on select "[DATE] [DATE] Custom Range" at bounding box center [317, 145] width 84 height 19
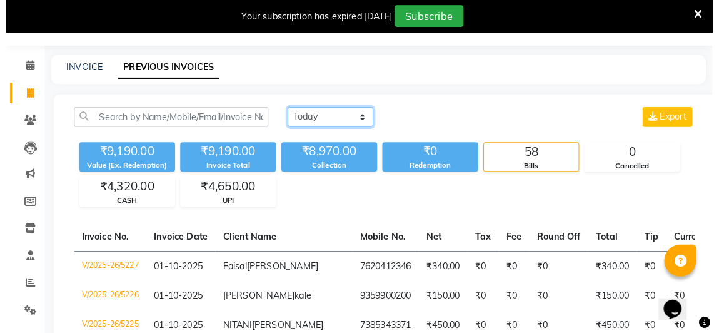
scroll to position [31, 0]
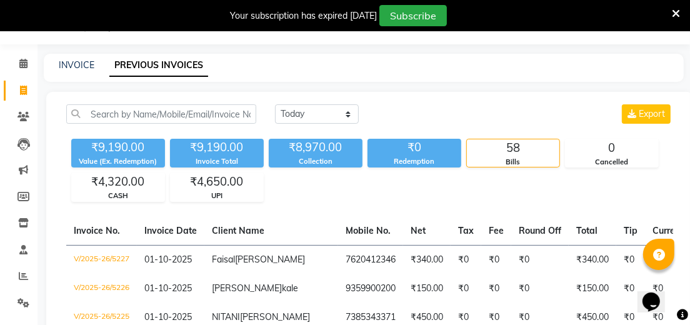
click at [338, 217] on th "Mobile No." at bounding box center [370, 231] width 65 height 29
click at [181, 109] on input "text" at bounding box center [161, 113] width 190 height 19
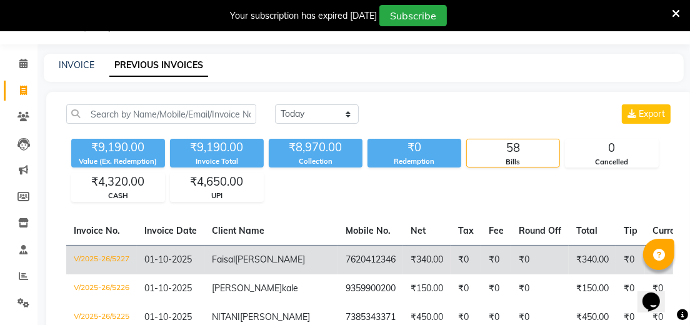
click at [174, 254] on span "01-10-2025" at bounding box center [168, 259] width 48 height 11
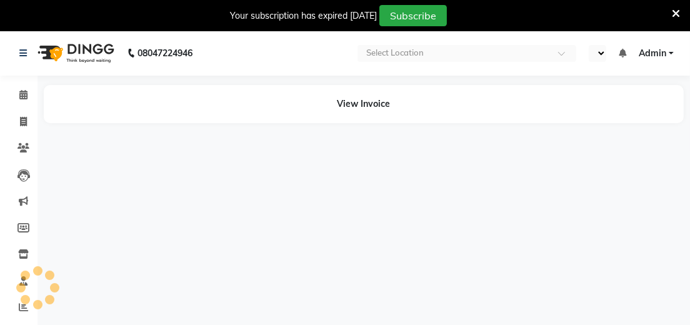
select select "en"
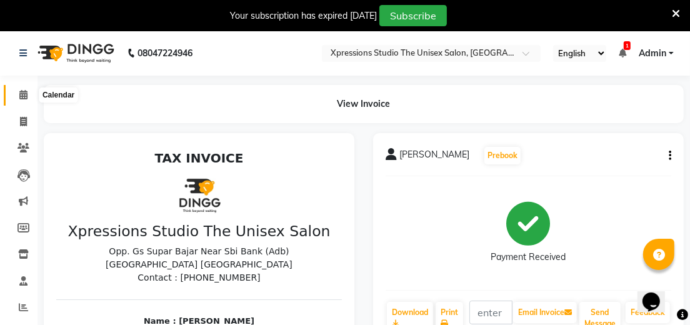
click at [22, 93] on icon at bounding box center [23, 94] width 8 height 9
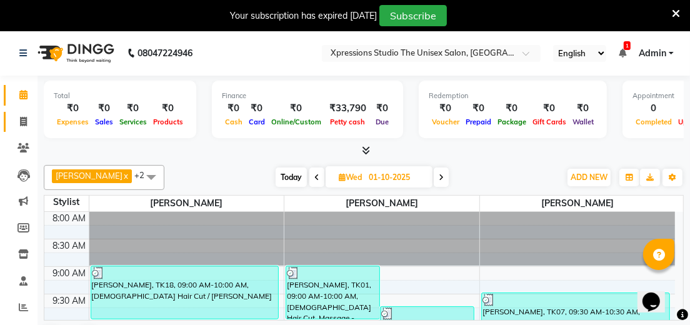
click at [25, 114] on link "Invoice" at bounding box center [19, 122] width 30 height 21
select select "service"
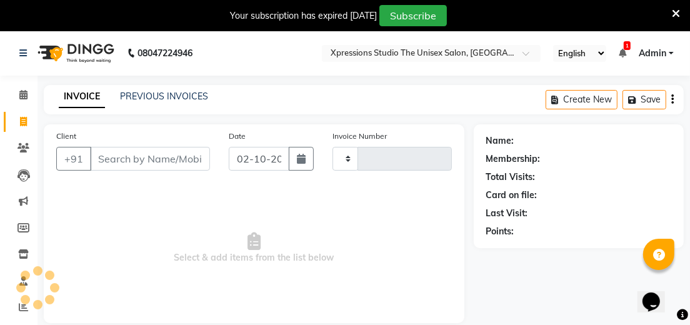
type input "5228"
select select "7003"
click at [152, 93] on link "PREVIOUS INVOICES" at bounding box center [164, 96] width 88 height 11
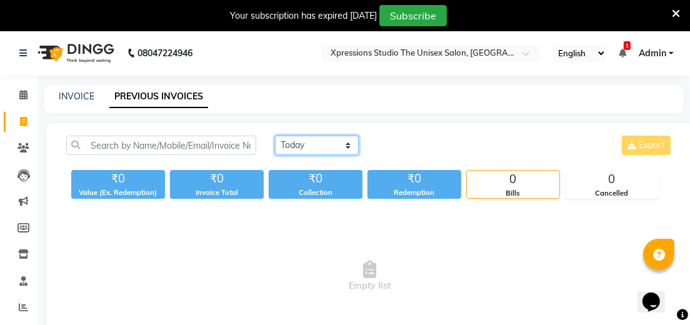
click at [286, 150] on select "Today Yesterday Custom Range" at bounding box center [317, 145] width 84 height 19
select select "yesterday"
click at [275, 136] on select "Today Yesterday Custom Range" at bounding box center [317, 145] width 84 height 19
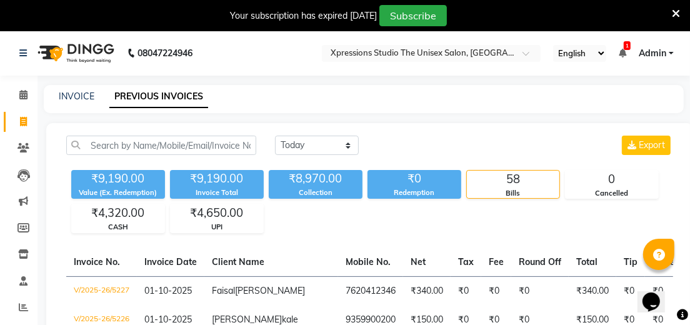
click at [629, 50] on ul "English ENGLISH Español العربية मराठी हिंदी ગુજરાતી தமிழ் 中文 1 Notifications no…" at bounding box center [613, 53] width 133 height 17
click at [626, 48] on span "1" at bounding box center [627, 45] width 7 height 9
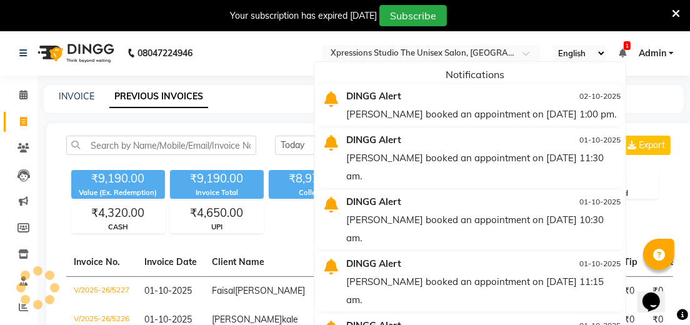
click at [421, 108] on div "Chandrashekhar booked an appointment on 02-10-2025 at 1:00 pm." at bounding box center [483, 114] width 274 height 18
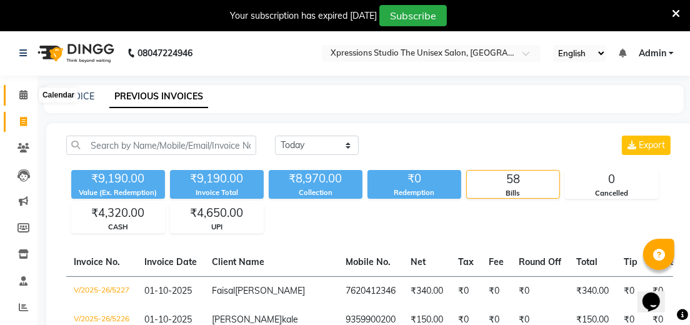
click at [24, 93] on icon at bounding box center [23, 94] width 8 height 9
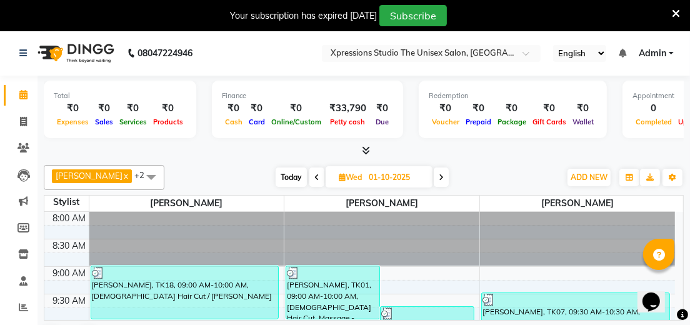
click at [439, 177] on icon at bounding box center [441, 178] width 5 height 8
type input "02-10-2025"
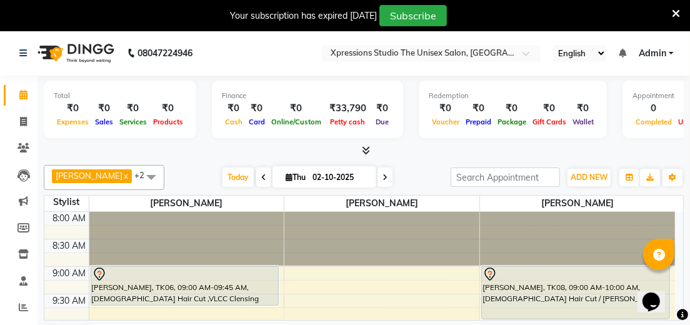
click at [168, 286] on div "ayush sir, TK06, 09:00 AM-09:45 AM, Male Hair Cut ,VLCC Clensing" at bounding box center [185, 285] width 188 height 39
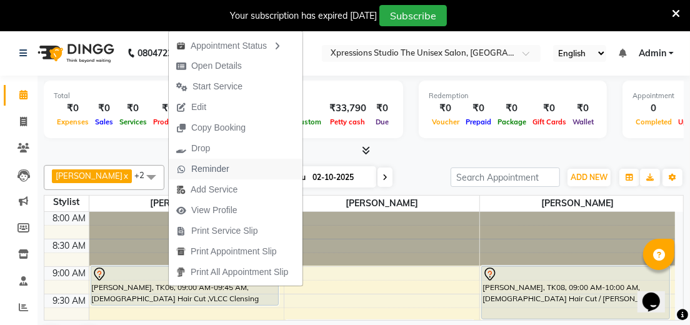
click at [185, 166] on icon "button" at bounding box center [181, 169] width 10 height 9
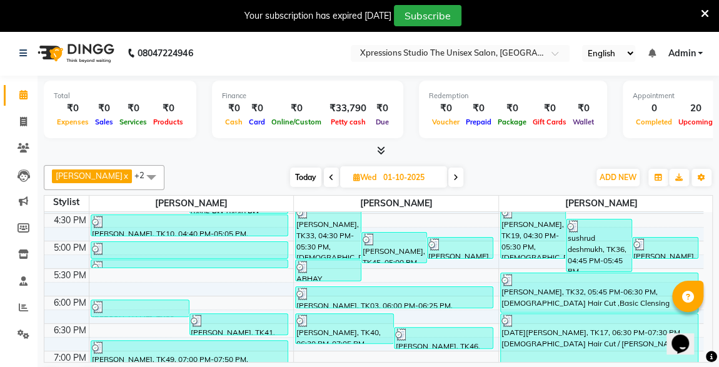
scroll to position [658, 0]
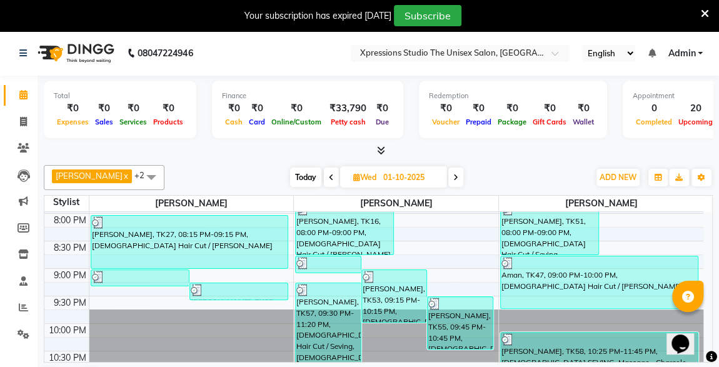
click at [471, 174] on div "Today Wed 01-10-2025" at bounding box center [377, 177] width 412 height 19
click at [475, 149] on div at bounding box center [378, 150] width 669 height 13
click at [28, 121] on span at bounding box center [24, 122] width 22 height 14
select select "service"
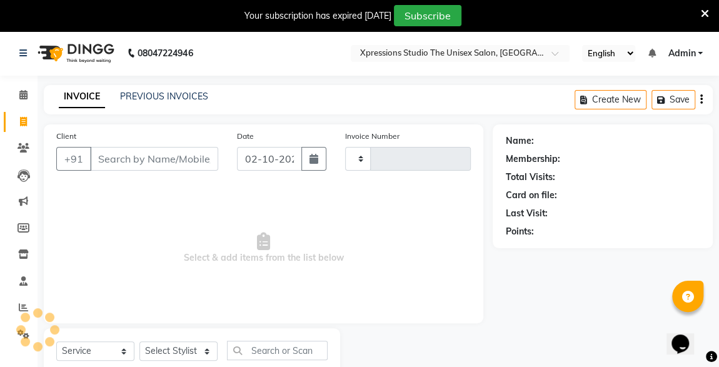
type input "5229"
select select "7003"
click at [172, 97] on link "PREVIOUS INVOICES" at bounding box center [164, 96] width 88 height 11
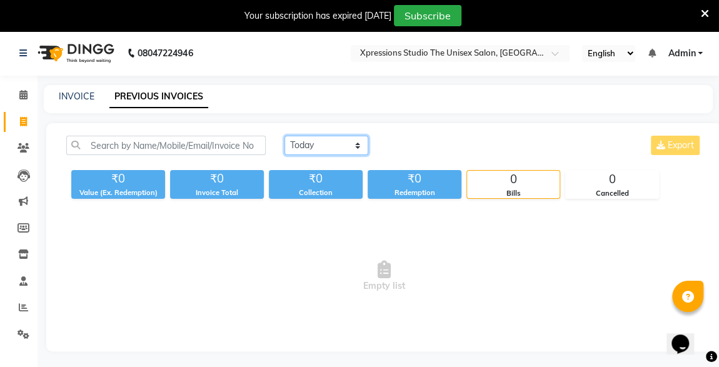
click at [346, 149] on select "Today Yesterday Custom Range" at bounding box center [326, 145] width 84 height 19
select select "yesterday"
click at [284, 136] on select "Today Yesterday Custom Range" at bounding box center [326, 145] width 84 height 19
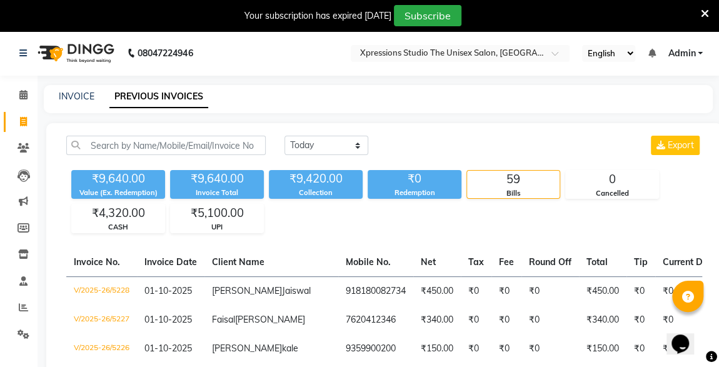
click at [23, 131] on link "Invoice" at bounding box center [19, 122] width 30 height 21
select select "service"
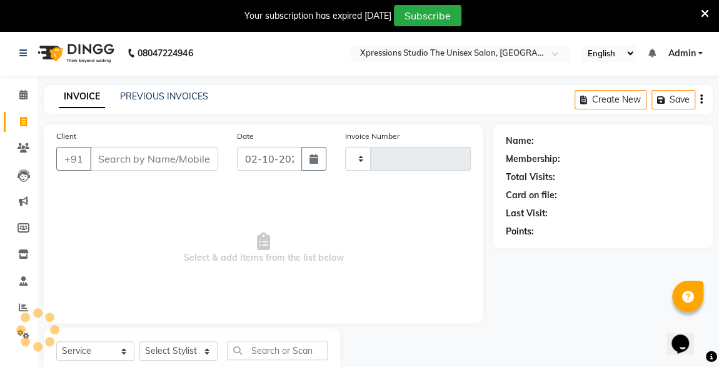
scroll to position [38, 0]
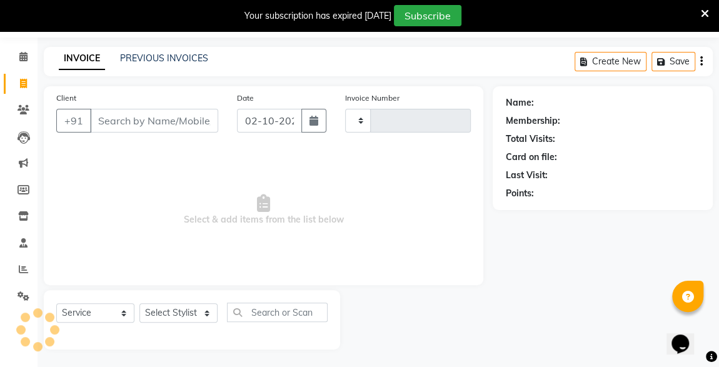
type input "5229"
select select "7003"
click at [103, 116] on input "Client" at bounding box center [154, 121] width 128 height 24
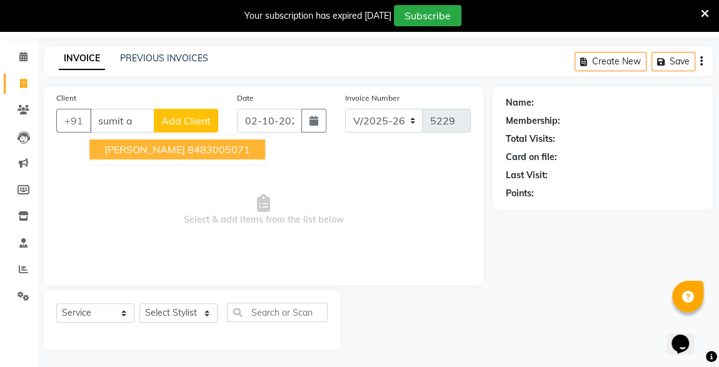
click at [111, 143] on span "[PERSON_NAME]" at bounding box center [144, 149] width 81 height 13
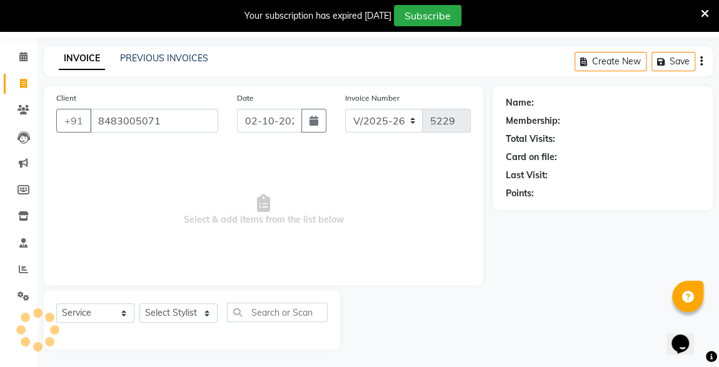
type input "8483005071"
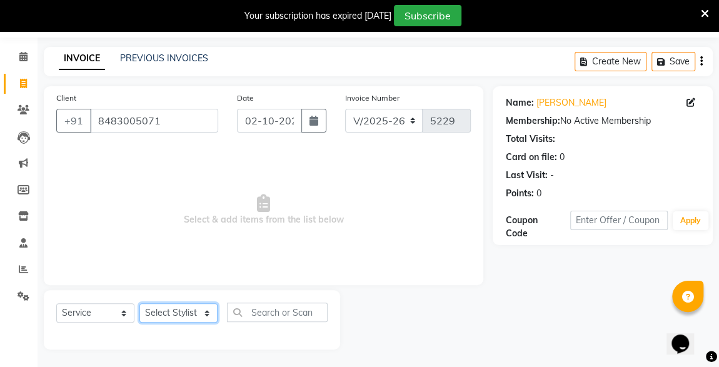
drag, startPoint x: 161, startPoint y: 314, endPoint x: 174, endPoint y: 290, distance: 27.1
click at [174, 290] on div "Select Service Product Membership Package Voucher Prepaid Gift Card Select Styl…" at bounding box center [192, 319] width 296 height 59
select select "57588"
click at [139, 303] on select "Select Stylist ADESH RAUT ROHAN BABHULKAR ROSHAN TANDULKAR" at bounding box center [178, 312] width 78 height 19
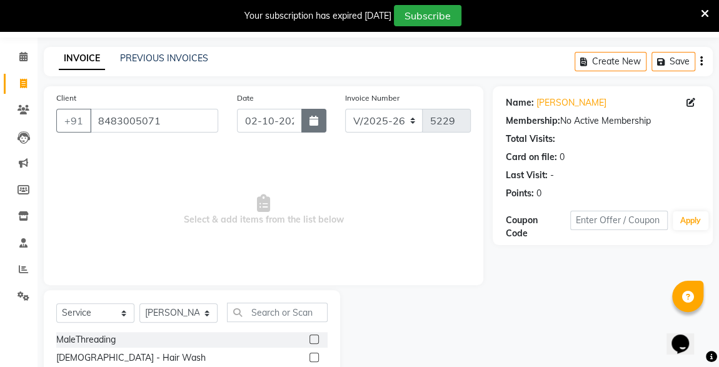
click at [306, 113] on button "button" at bounding box center [313, 121] width 25 height 24
select select "10"
select select "2025"
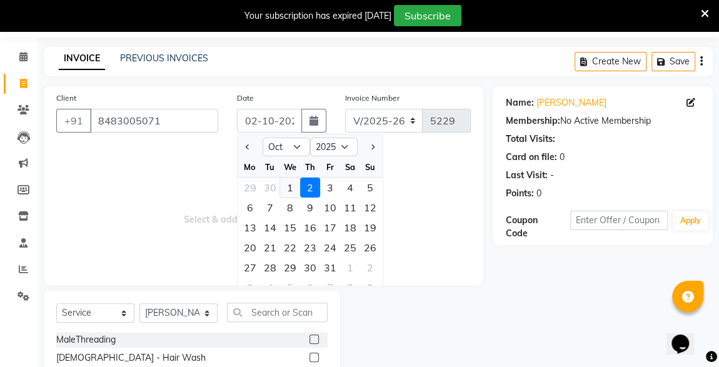
click at [288, 186] on div "1" at bounding box center [290, 188] width 20 height 20
type input "01-10-2025"
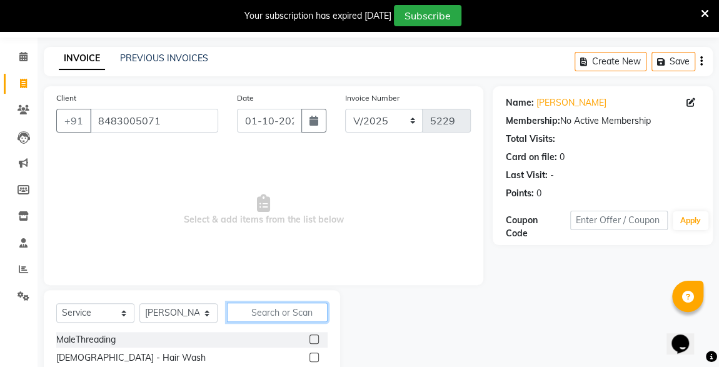
click at [258, 311] on input "text" at bounding box center [277, 312] width 101 height 19
type input "cut"
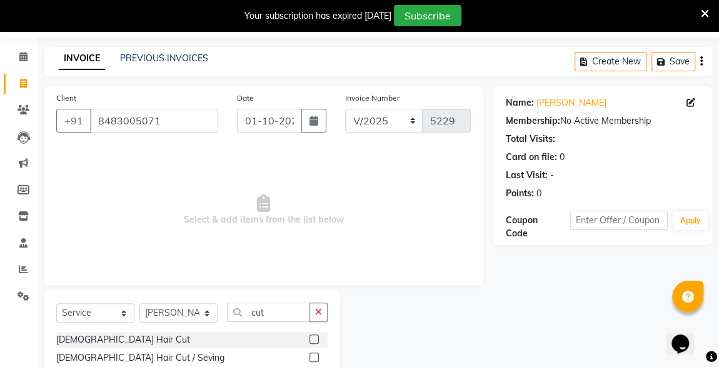
click at [309, 338] on label at bounding box center [313, 338] width 9 height 9
click at [309, 338] on input "checkbox" at bounding box center [313, 340] width 8 height 8
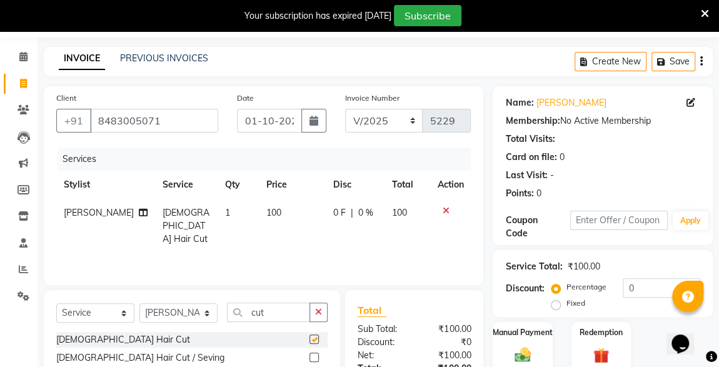
checkbox input "false"
click at [194, 321] on select "Select Stylist ADESH RAUT ROHAN BABHULKAR ROSHAN TANDULKAR" at bounding box center [178, 312] width 78 height 19
select select "57589"
click at [139, 303] on select "Select Stylist ADESH RAUT ROHAN BABHULKAR ROSHAN TANDULKAR" at bounding box center [178, 312] width 78 height 19
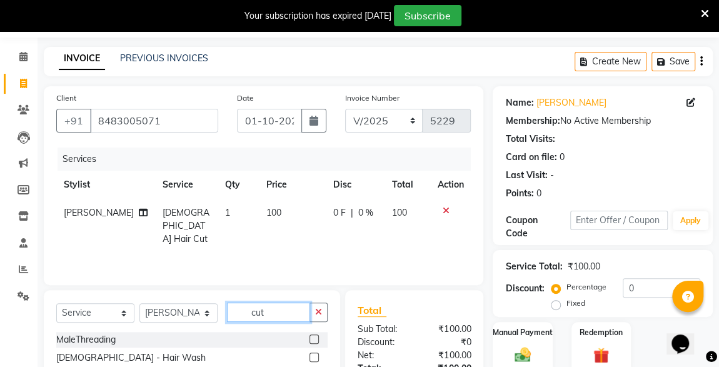
click at [266, 311] on input "cut" at bounding box center [268, 312] width 83 height 19
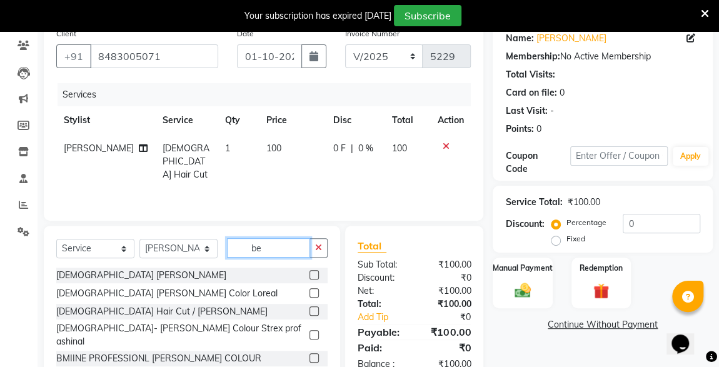
scroll to position [104, 0]
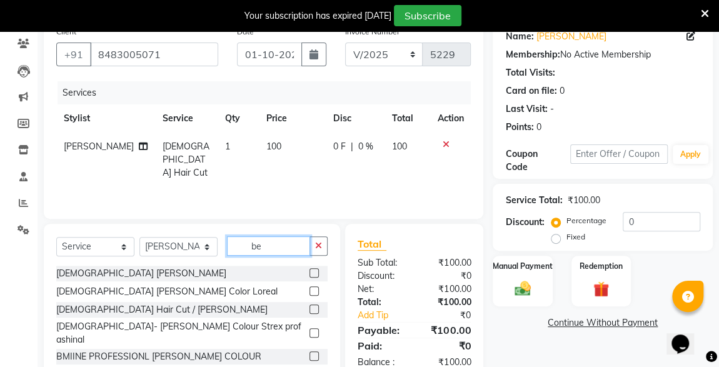
type input "be"
click at [309, 308] on label at bounding box center [313, 308] width 9 height 9
click at [309, 308] on input "checkbox" at bounding box center [313, 310] width 8 height 8
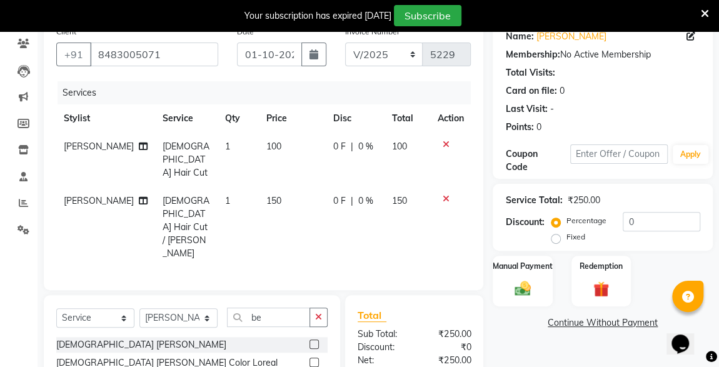
checkbox input "false"
click at [285, 308] on input "be" at bounding box center [268, 317] width 83 height 19
type input "b"
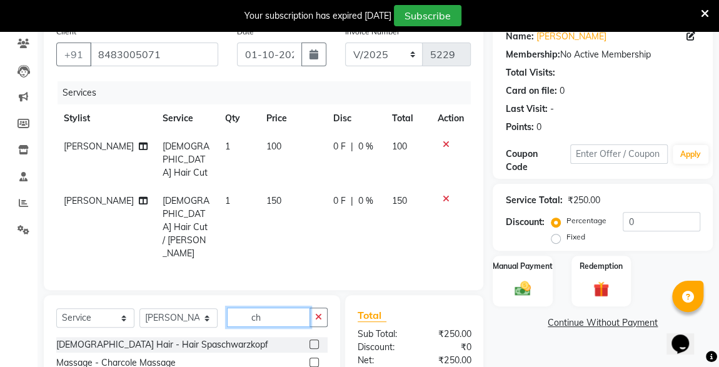
type input "ch"
click at [309, 358] on label at bounding box center [313, 362] width 9 height 9
click at [309, 359] on input "checkbox" at bounding box center [313, 363] width 8 height 8
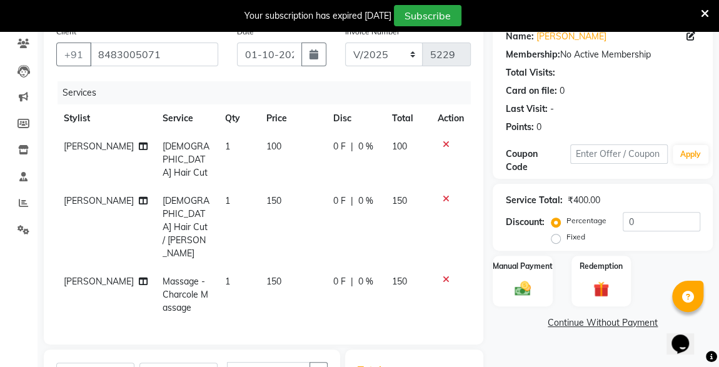
checkbox input "false"
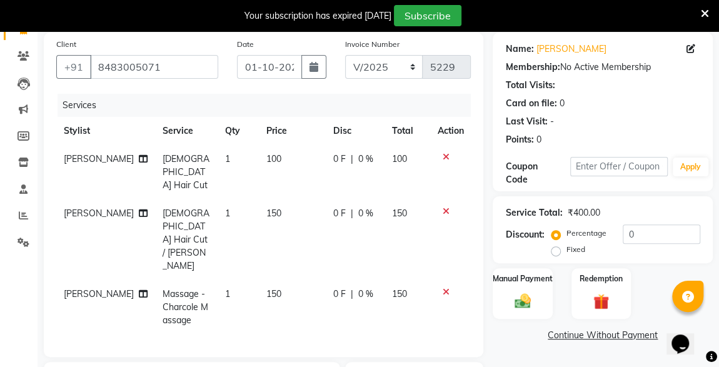
scroll to position [245, 0]
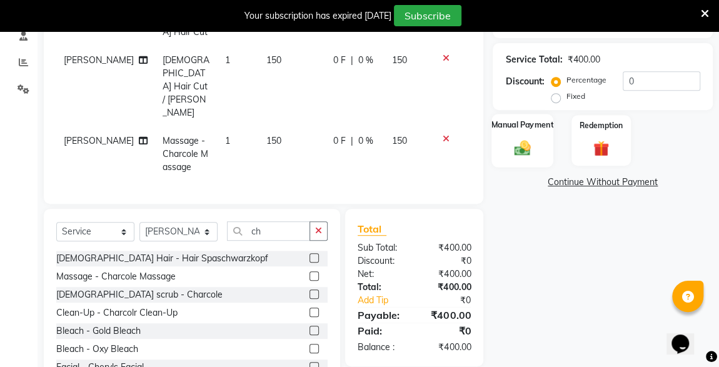
click at [535, 149] on div "Manual Payment" at bounding box center [522, 140] width 62 height 53
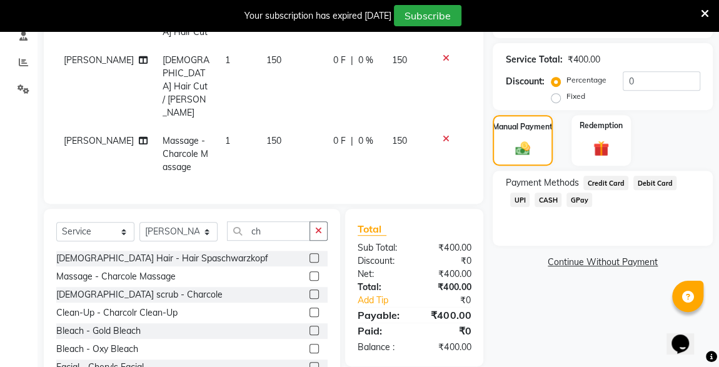
click at [535, 204] on span "CASH" at bounding box center [548, 200] width 27 height 14
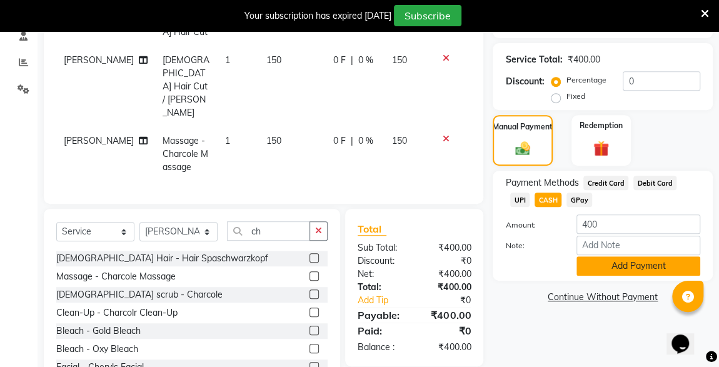
click at [630, 273] on button "Add Payment" at bounding box center [638, 265] width 124 height 19
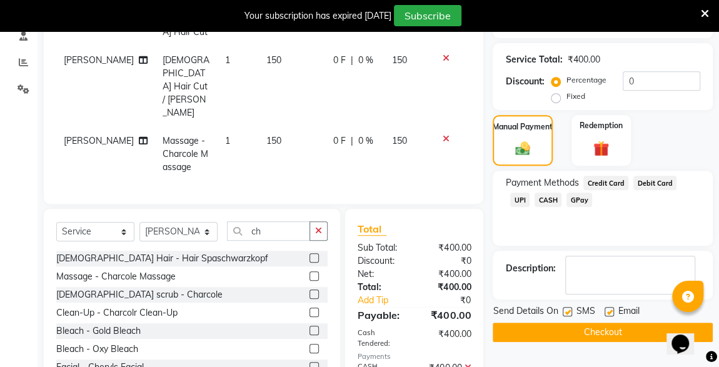
scroll to position [270, 0]
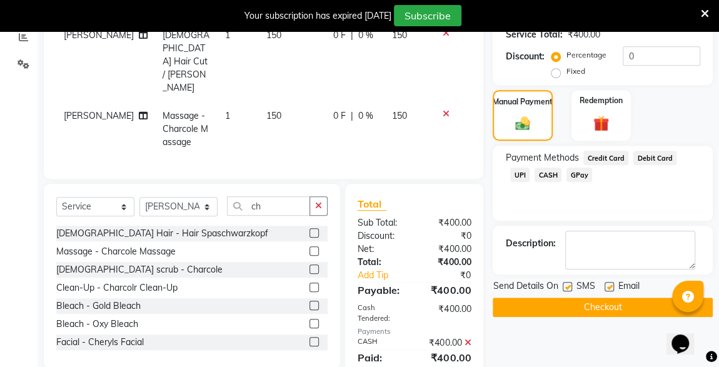
click at [568, 285] on label at bounding box center [567, 286] width 9 height 9
click at [568, 285] on input "checkbox" at bounding box center [567, 287] width 8 height 8
checkbox input "false"
click at [594, 307] on button "Checkout" at bounding box center [603, 307] width 220 height 19
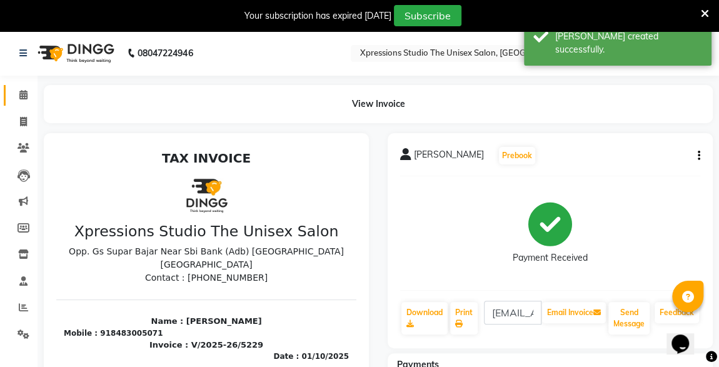
click at [13, 89] on span at bounding box center [24, 95] width 22 height 14
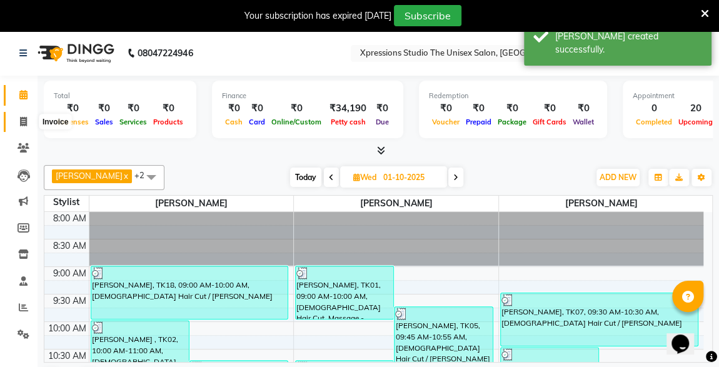
click at [24, 123] on icon at bounding box center [23, 121] width 7 height 9
select select "service"
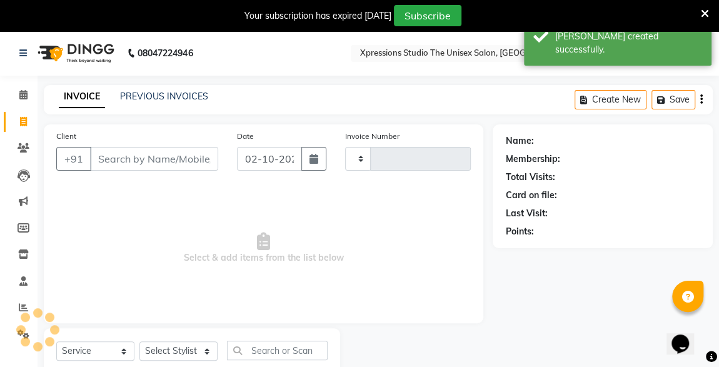
type input "5230"
select select "7003"
click at [156, 107] on div "INVOICE PREVIOUS INVOICES Create New Save" at bounding box center [378, 99] width 669 height 29
click at [181, 92] on link "PREVIOUS INVOICES" at bounding box center [164, 96] width 88 height 11
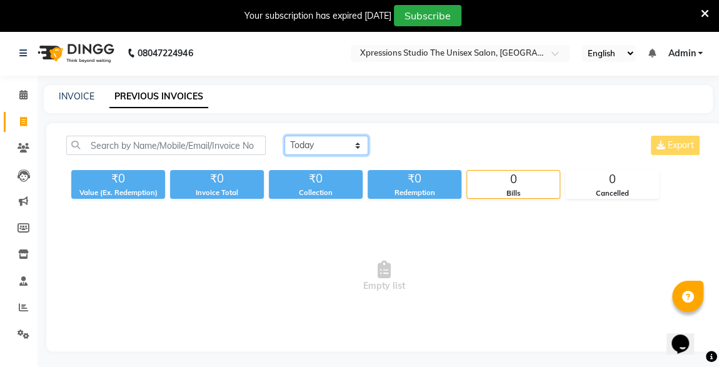
drag, startPoint x: 314, startPoint y: 146, endPoint x: 317, endPoint y: 181, distance: 35.1
click at [317, 181] on div "Today Yesterday Custom Range Export ₹0 Value (Ex. Redemption) ₹0 Invoice Total …" at bounding box center [384, 167] width 651 height 63
select select "yesterday"
click at [284, 136] on select "Today Yesterday Custom Range" at bounding box center [326, 145] width 84 height 19
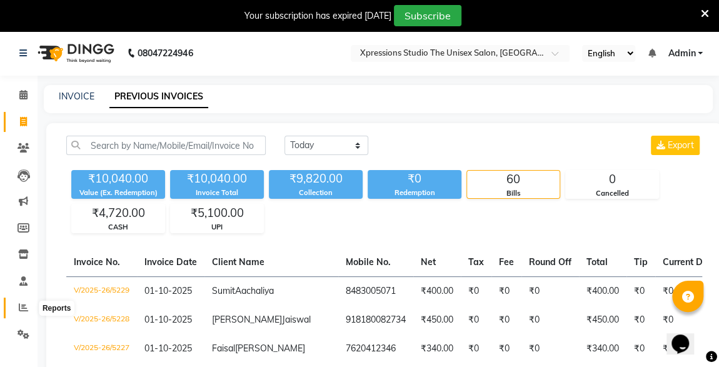
click at [23, 311] on icon at bounding box center [23, 307] width 9 height 9
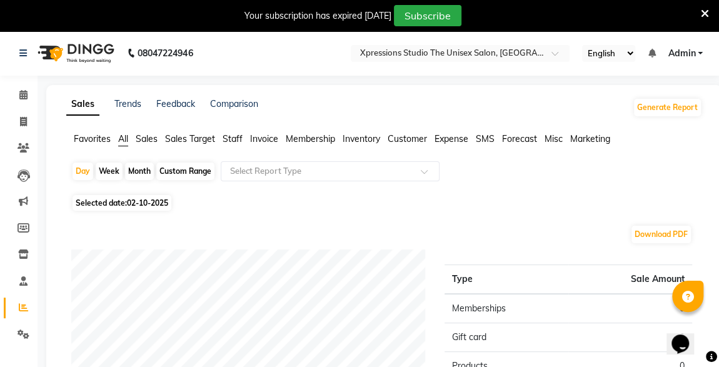
click at [122, 198] on span "Selected date: 02-10-2025" at bounding box center [122, 203] width 99 height 16
select select "10"
select select "2025"
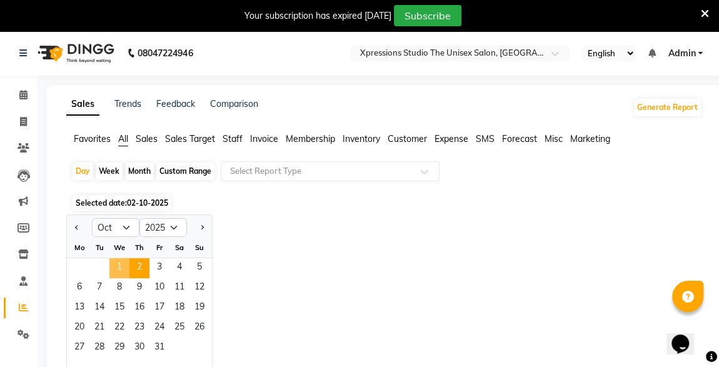
click at [124, 264] on span "1" at bounding box center [119, 268] width 20 height 20
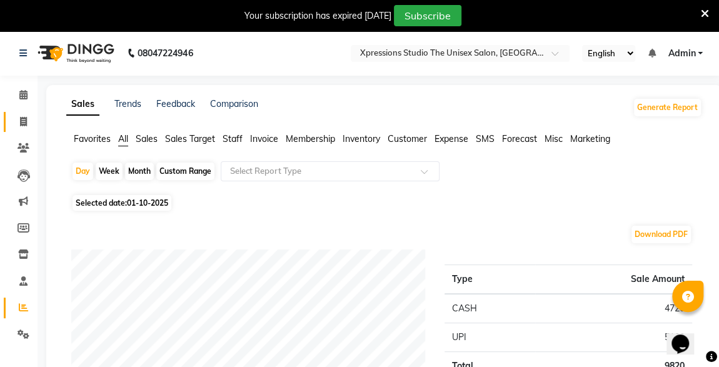
click at [18, 124] on span at bounding box center [24, 122] width 22 height 14
select select "service"
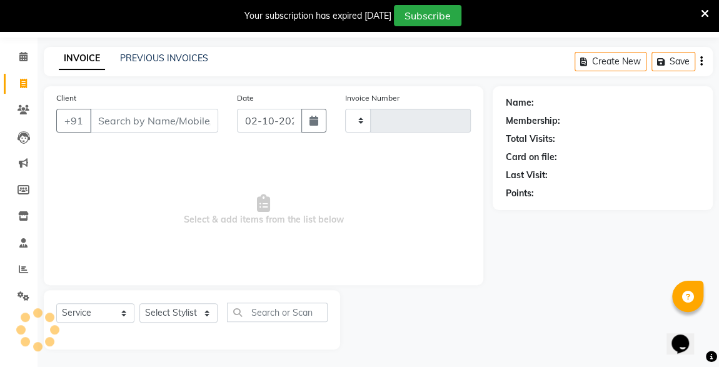
type input "5230"
select select "7003"
click at [149, 53] on link "PREVIOUS INVOICES" at bounding box center [164, 58] width 88 height 11
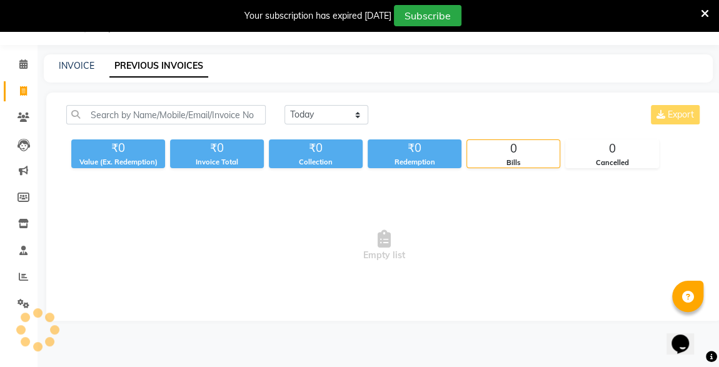
scroll to position [31, 0]
click at [312, 116] on select "Today Yesterday Custom Range" at bounding box center [326, 114] width 84 height 19
select select "yesterday"
click at [284, 105] on select "Today Yesterday Custom Range" at bounding box center [326, 114] width 84 height 19
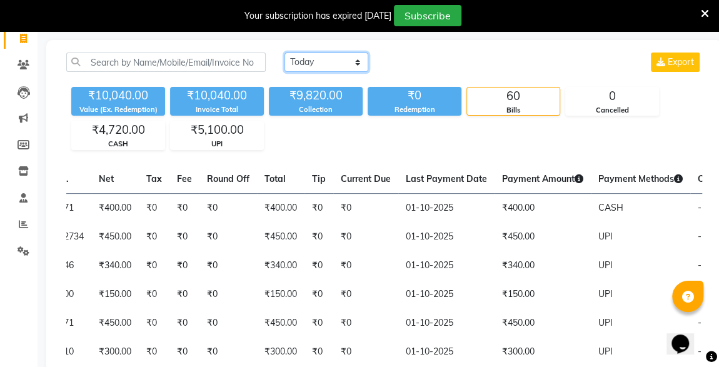
scroll to position [0, 324]
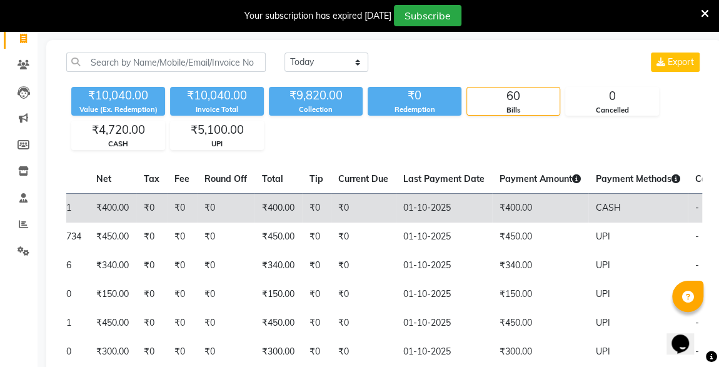
click at [596, 206] on span "CASH" at bounding box center [608, 207] width 25 height 11
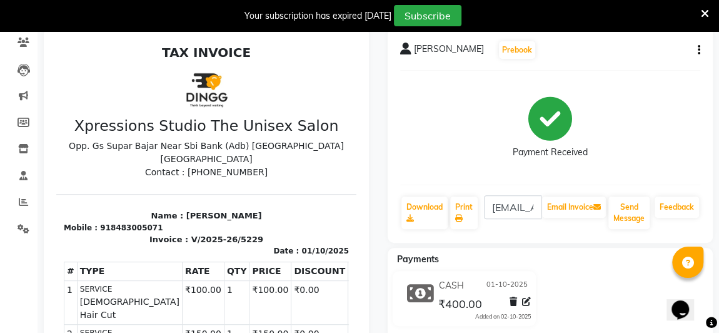
scroll to position [97, 0]
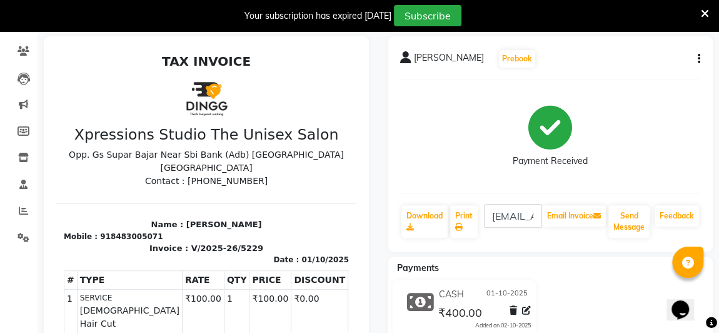
click at [698, 59] on icon "button" at bounding box center [699, 59] width 3 height 1
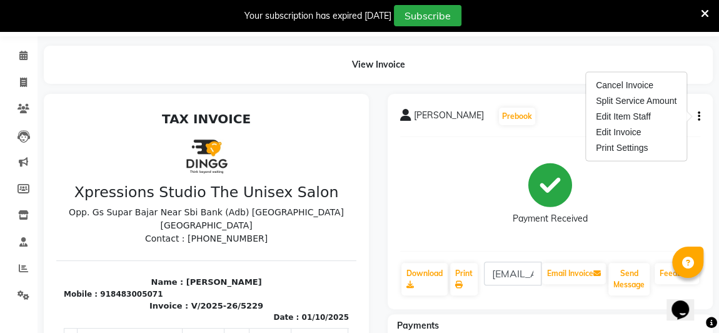
scroll to position [39, 0]
click at [635, 120] on div "Edit Item Staff" at bounding box center [636, 117] width 86 height 16
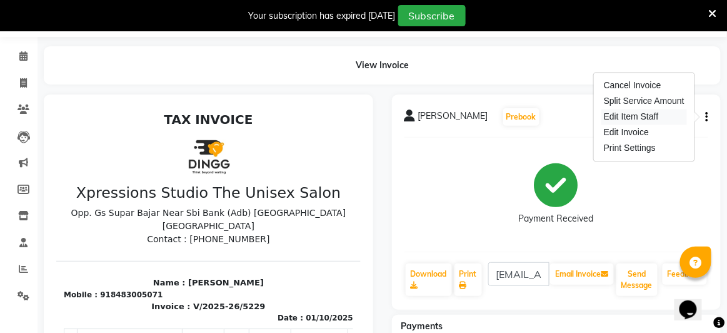
select select
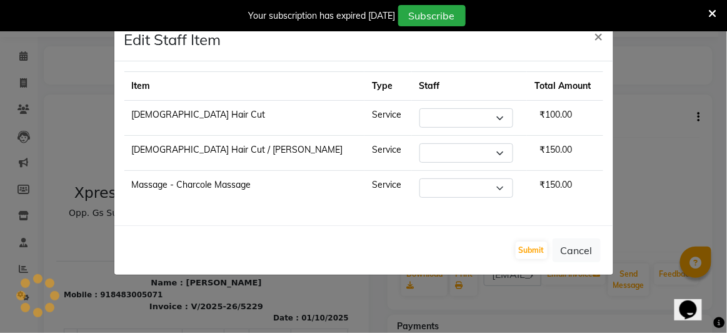
select select "57588"
select select "57589"
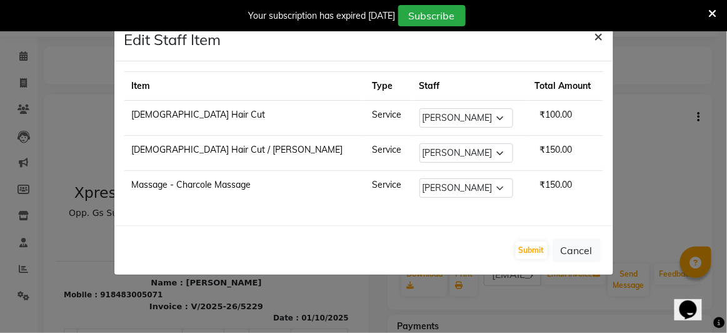
click at [606, 36] on button "×" at bounding box center [599, 35] width 29 height 35
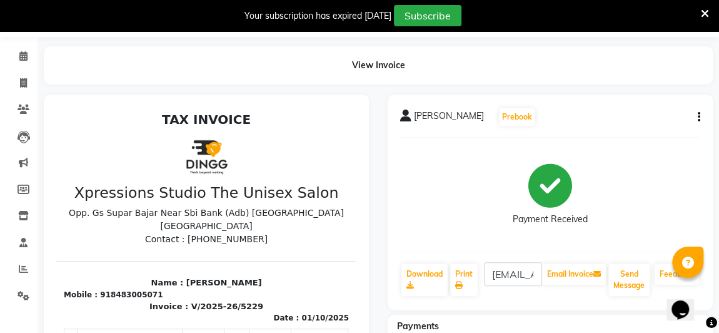
scroll to position [0, 0]
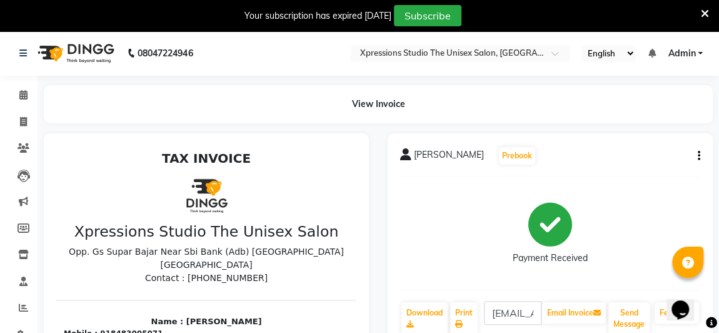
click at [705, 15] on icon at bounding box center [705, 13] width 8 height 11
